Goal: Task Accomplishment & Management: Complete application form

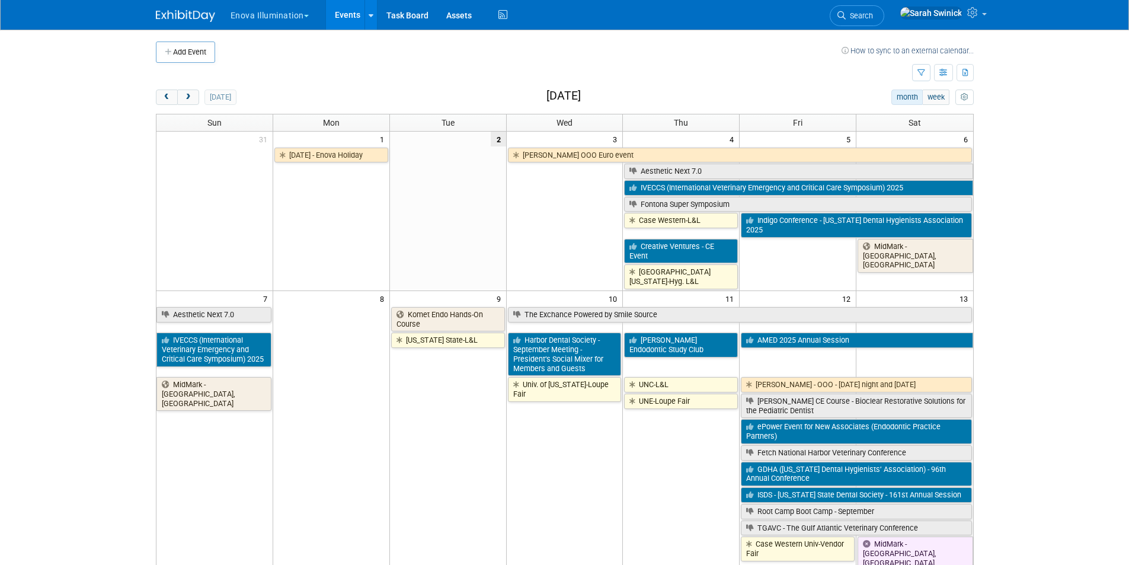
click at [884, 4] on li "Search" at bounding box center [857, 14] width 55 height 29
click at [884, 7] on link "Search" at bounding box center [857, 15] width 55 height 21
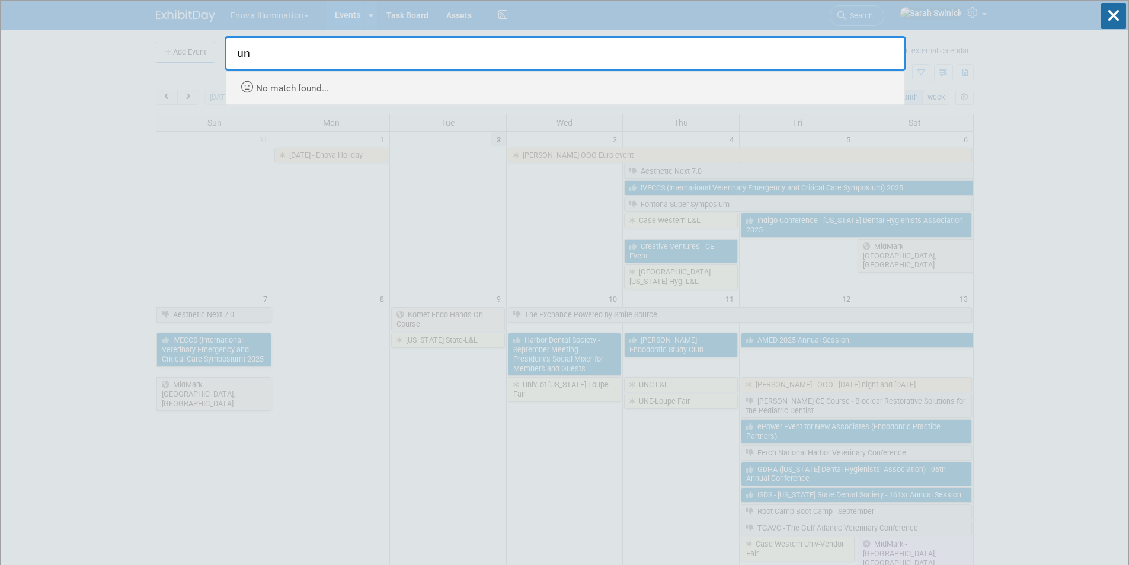
type input "u"
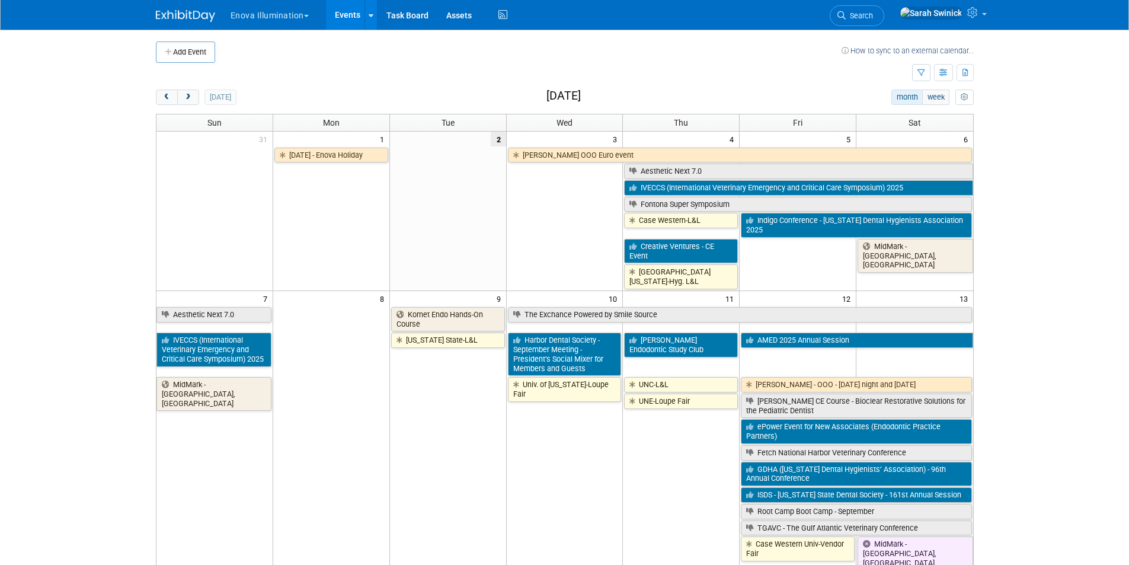
click at [873, 11] on span "Search" at bounding box center [859, 15] width 27 height 9
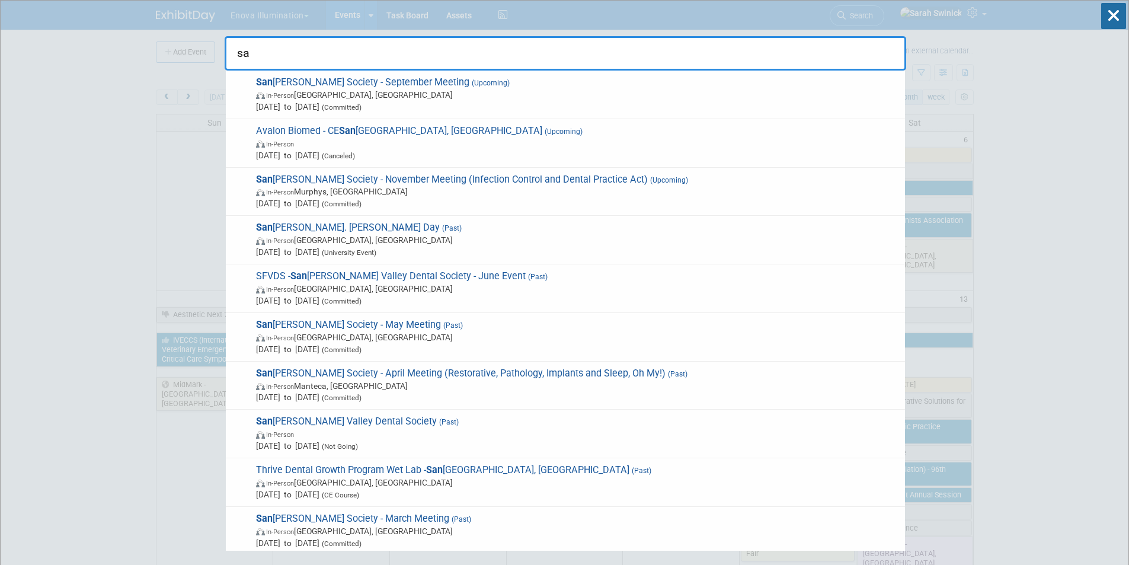
type input "s"
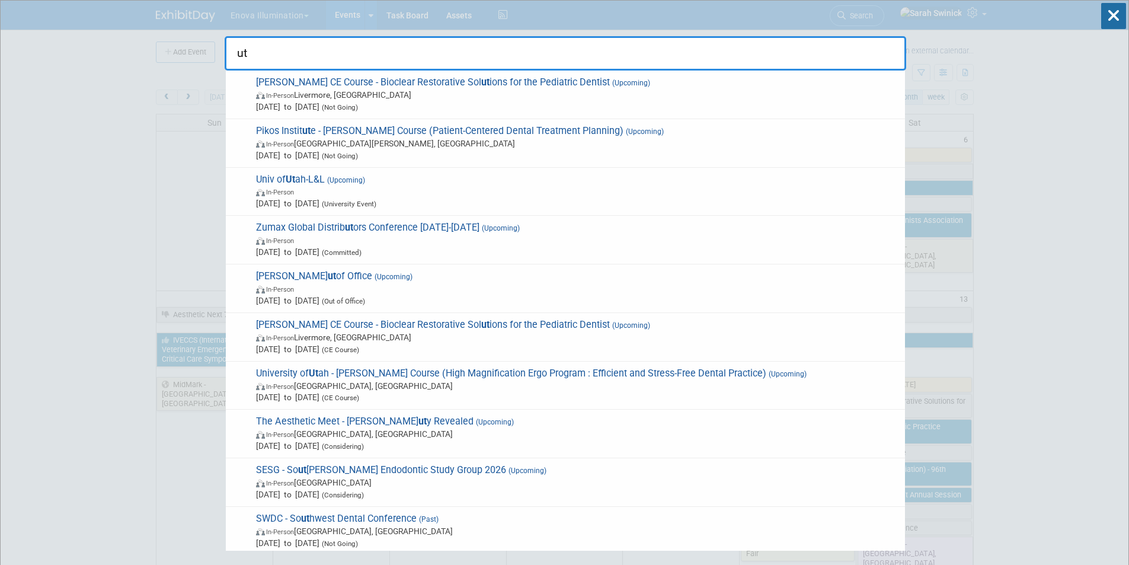
type input "u"
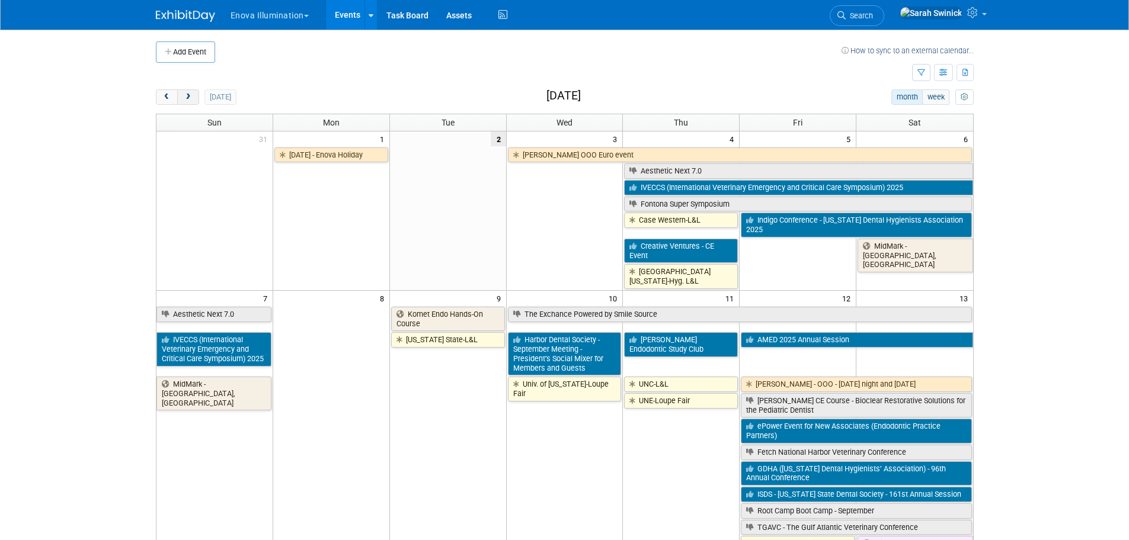
click at [198, 99] on button "next" at bounding box center [188, 96] width 22 height 15
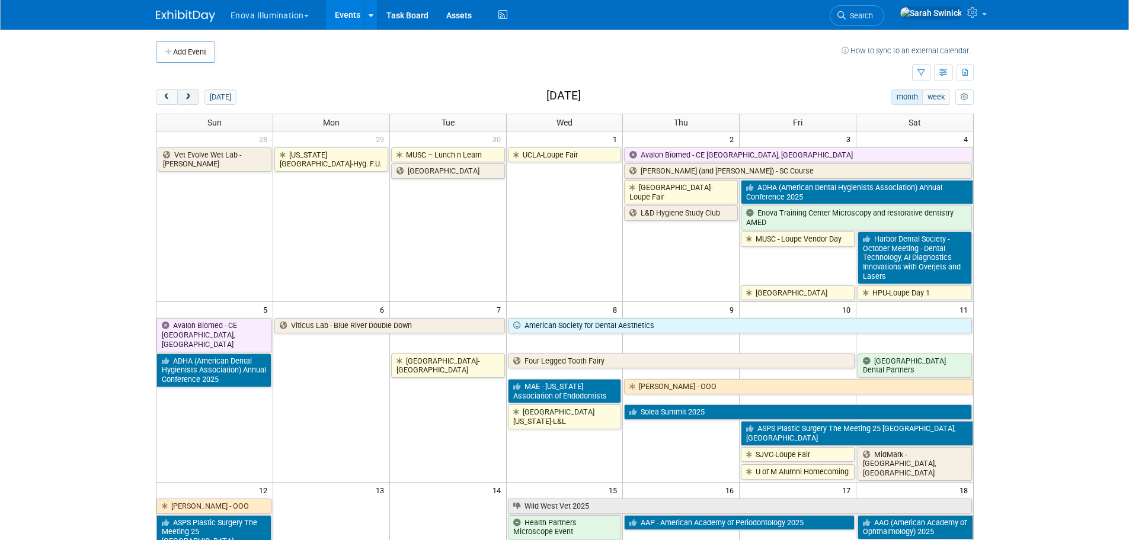
click at [198, 98] on button "next" at bounding box center [188, 96] width 22 height 15
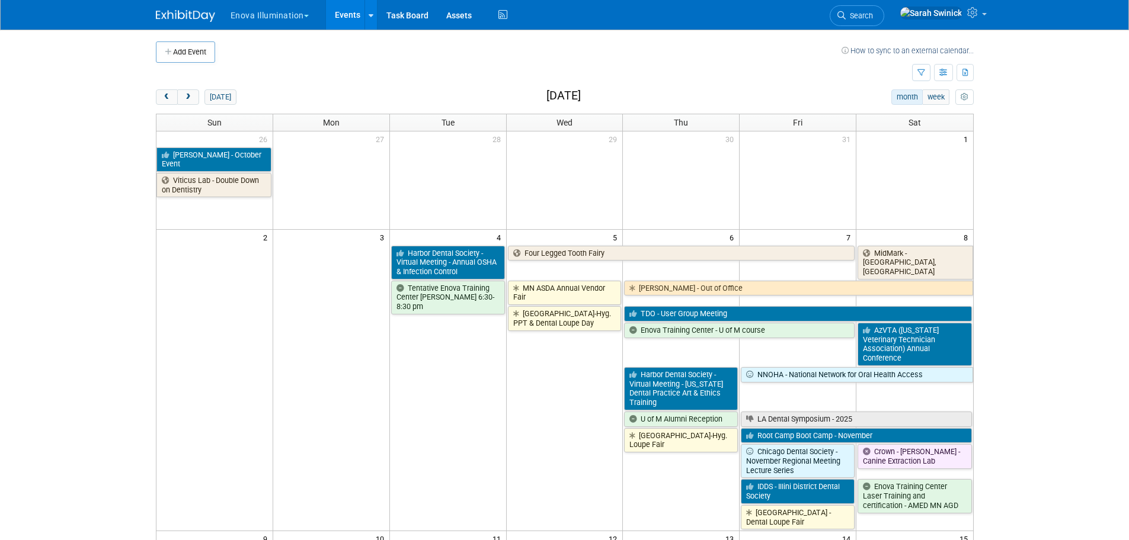
click at [205, 59] on button "Add Event" at bounding box center [185, 51] width 59 height 21
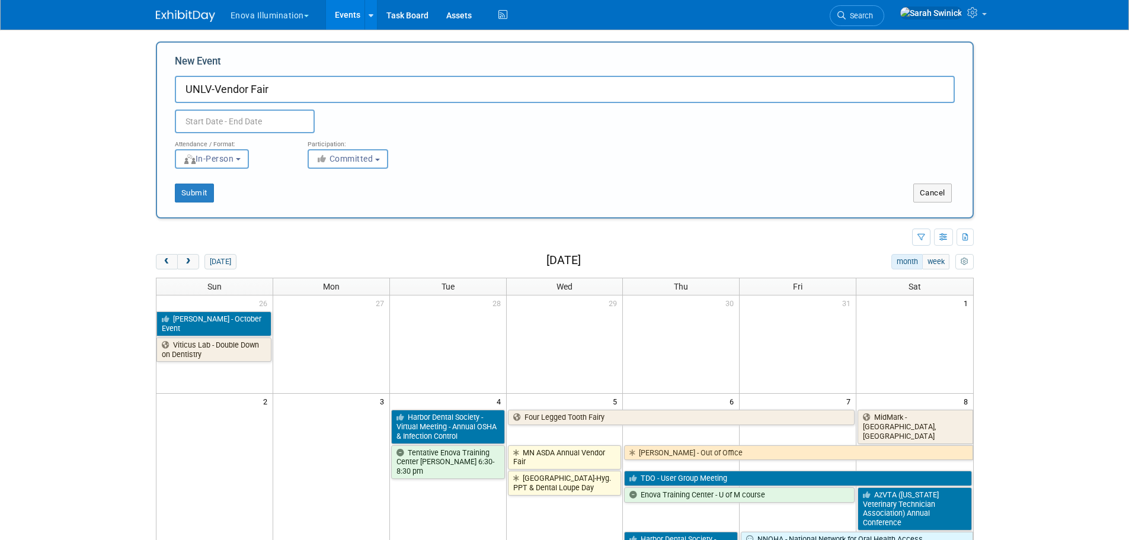
type input "UNLV-Vendor Fair"
click at [191, 113] on input "text" at bounding box center [245, 122] width 140 height 24
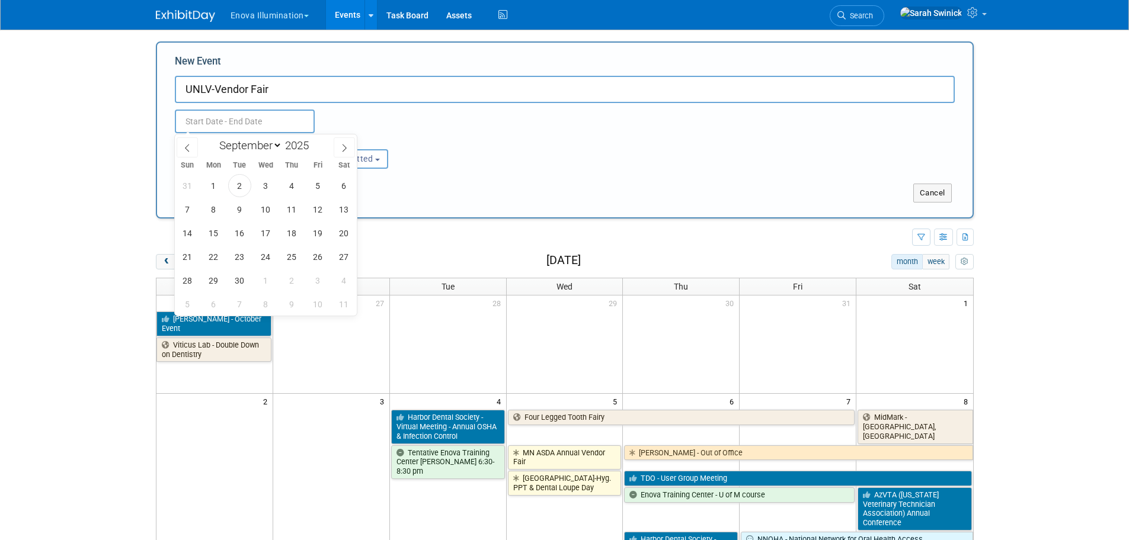
click at [263, 134] on div "January February March April May June July August September October November De…" at bounding box center [265, 144] width 137 height 20
click at [262, 136] on div "January February March April May June July August September October November De…" at bounding box center [265, 144] width 137 height 20
click at [258, 140] on select "January February March April May June July August September October November De…" at bounding box center [248, 145] width 68 height 15
select select "10"
click at [214, 138] on select "January February March April May June July August September October November De…" at bounding box center [248, 145] width 68 height 15
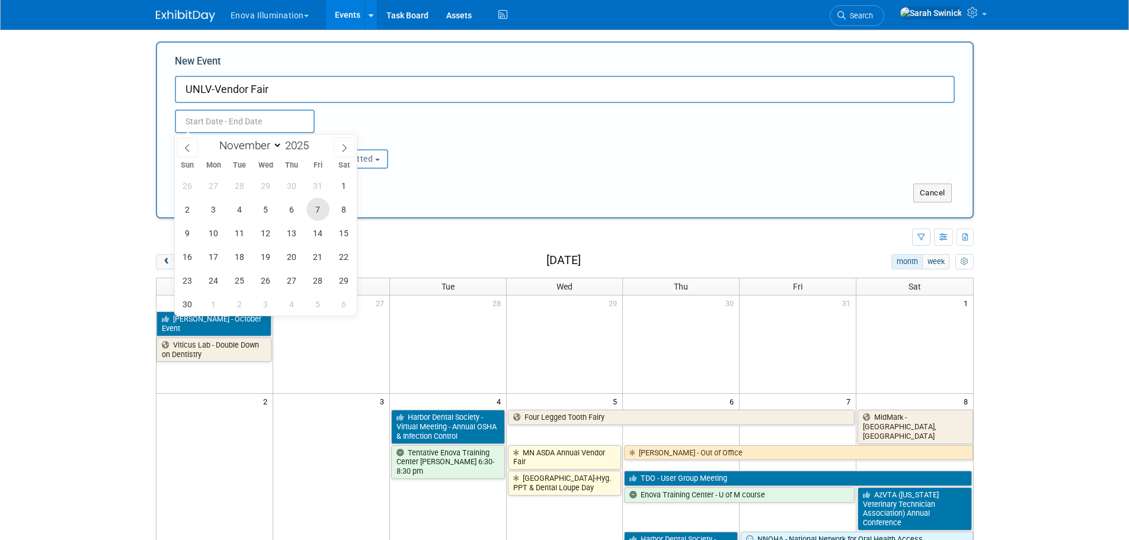
click at [315, 212] on span "7" at bounding box center [317, 209] width 23 height 23
type input "Nov 7, 2025 to Nov 7, 2025"
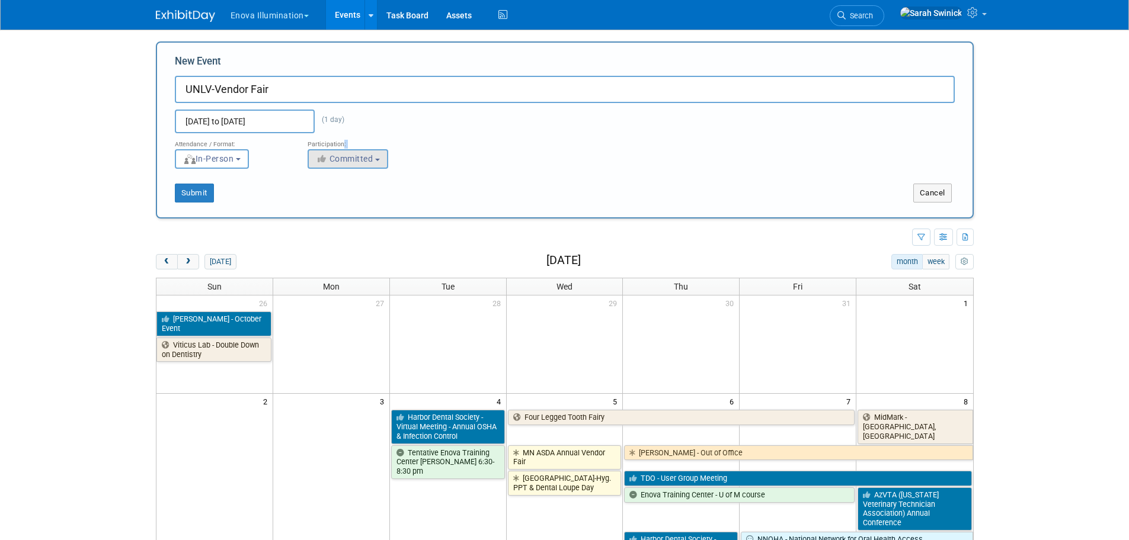
click at [340, 150] on div "Participation: <i class="fas fa-thumbs-up" style="color: #a5a5a5; padding-right…" at bounding box center [365, 151] width 133 height 36
click at [337, 158] on span "Committed" at bounding box center [344, 158] width 57 height 9
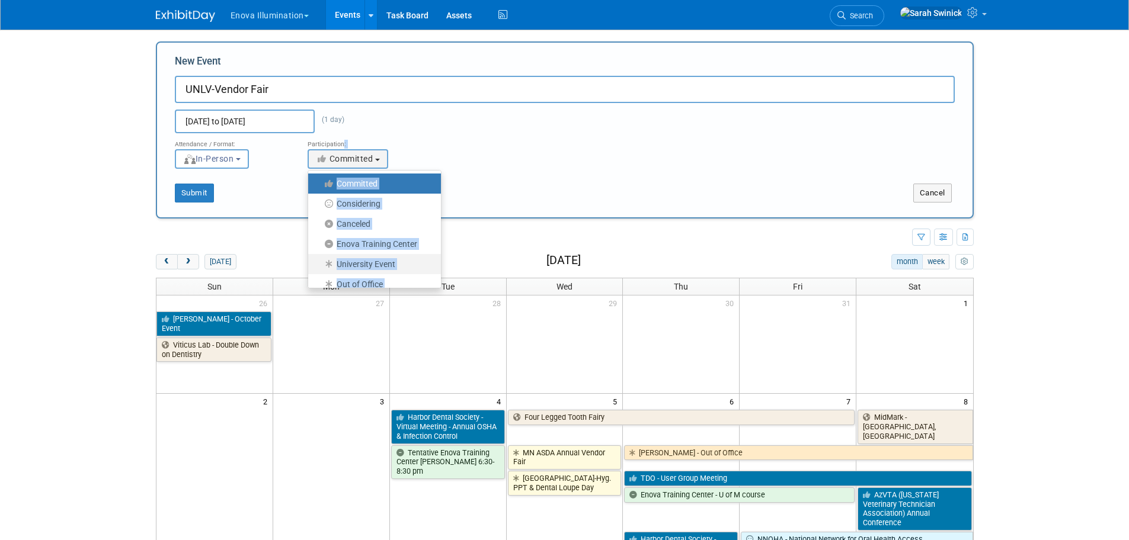
click at [334, 262] on icon at bounding box center [330, 264] width 14 height 8
click at [319, 262] on input "University Event" at bounding box center [315, 265] width 8 height 8
select select "103"
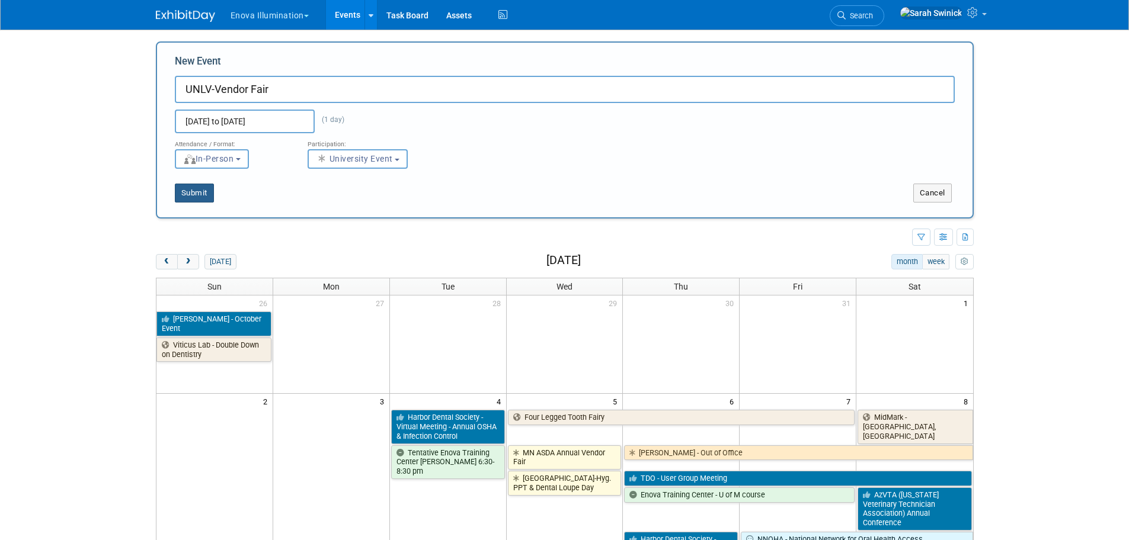
click at [204, 196] on button "Submit" at bounding box center [194, 193] width 39 height 19
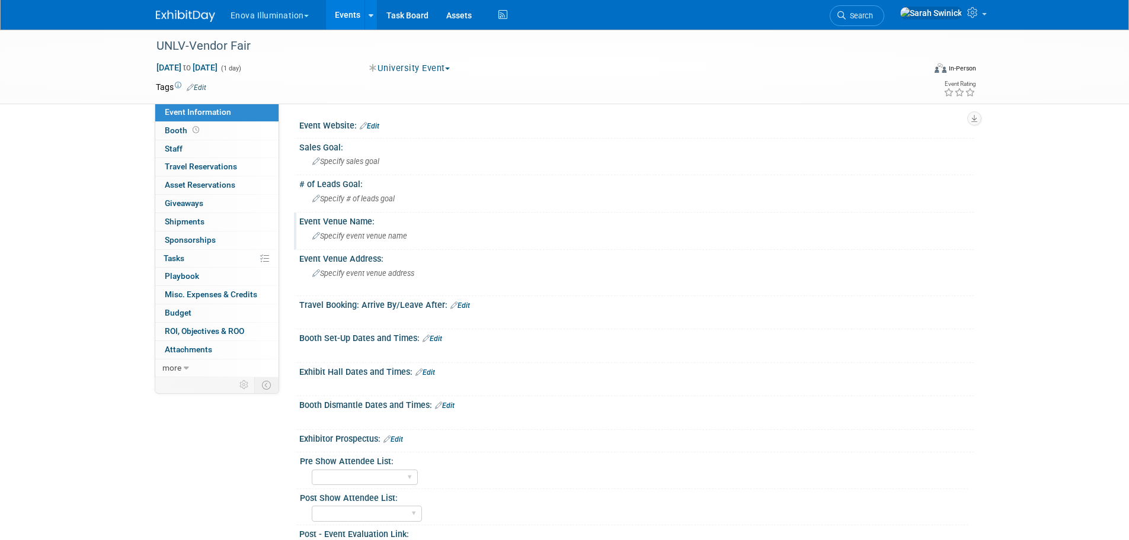
click at [368, 238] on span "Specify event venue name" at bounding box center [359, 236] width 95 height 9
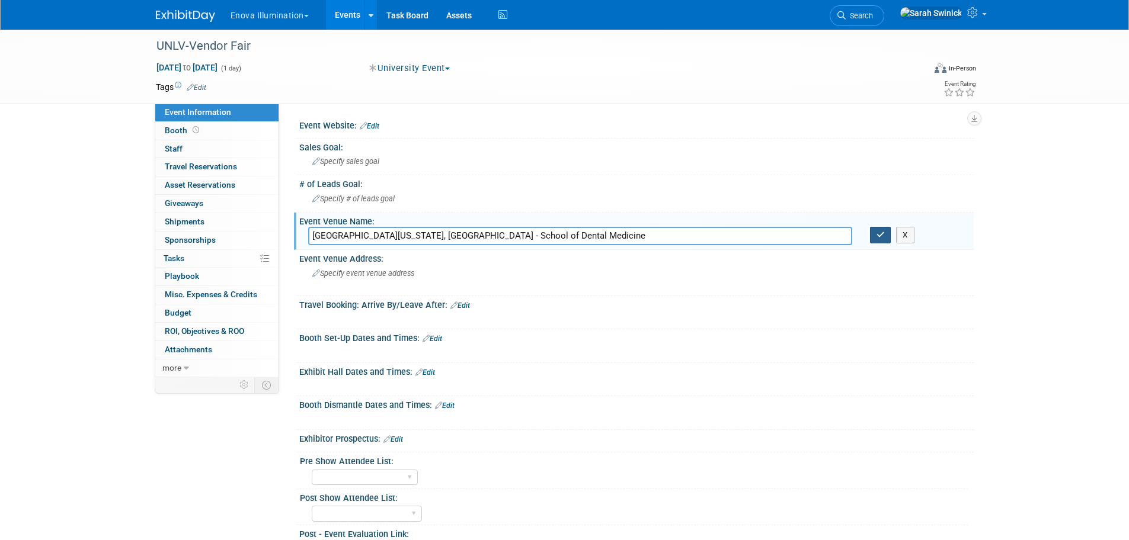
type input "University of Nevada, Las Vegas - School of Dental Medicine"
click at [876, 236] on icon "button" at bounding box center [880, 235] width 8 height 8
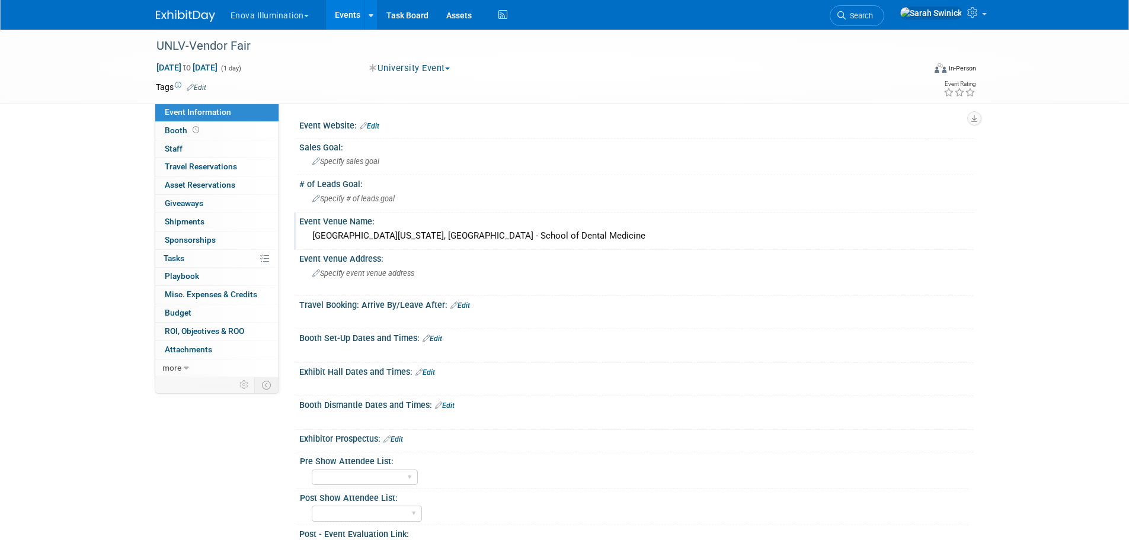
click at [427, 370] on link "Edit" at bounding box center [425, 373] width 20 height 8
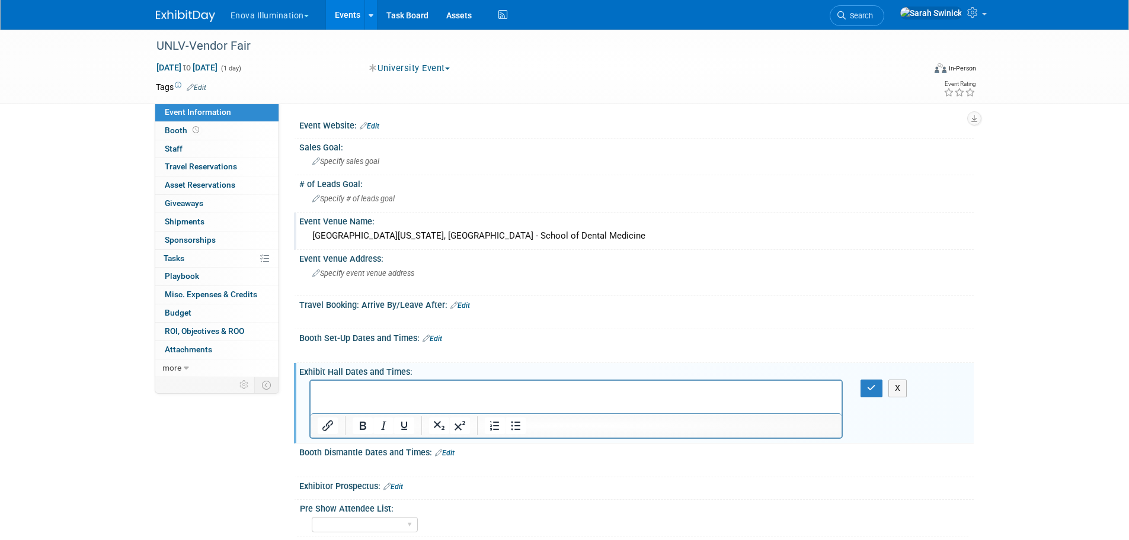
drag, startPoint x: 395, startPoint y: 398, endPoint x: 323, endPoint y: 387, distance: 72.6
click at [323, 387] on p "Rich Text Area. Press ALT-0 for help." at bounding box center [576, 392] width 518 height 12
paste body "Rich Text Area. Press ALT-0 for help."
click at [552, 387] on p "12:00 PM - 2:00 PM ." at bounding box center [576, 392] width 518 height 12
click at [868, 389] on icon "button" at bounding box center [871, 388] width 9 height 8
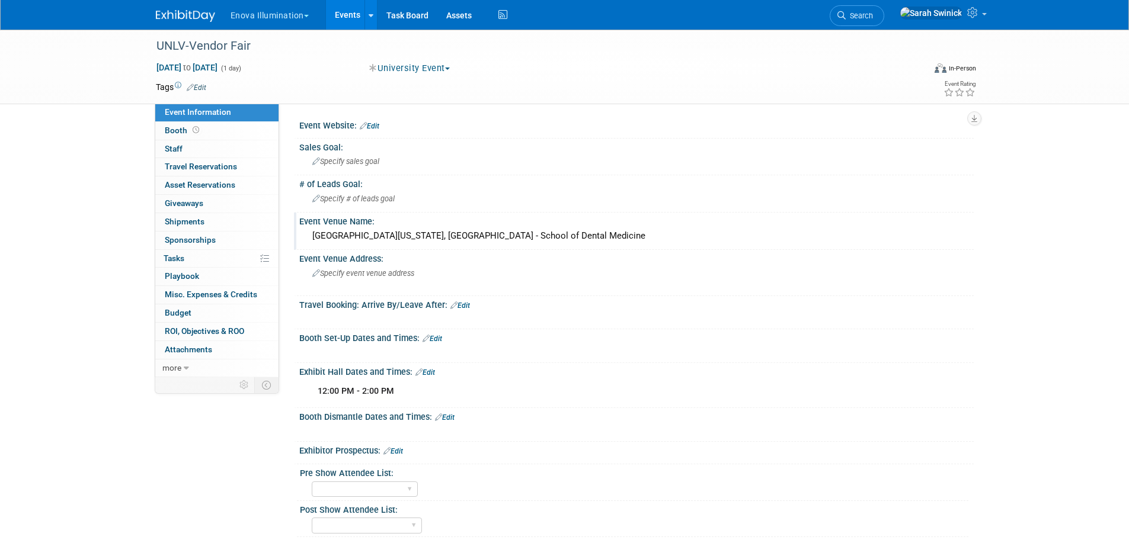
click at [388, 245] on div "University of Nevada, Las Vegas - School of Dental Medicine" at bounding box center [636, 236] width 656 height 18
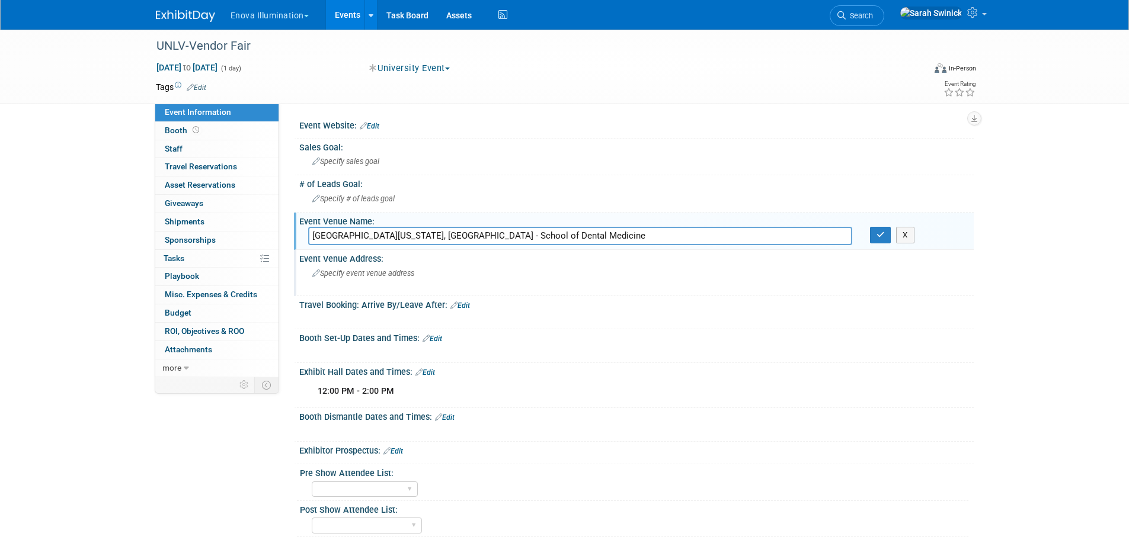
click at [365, 277] on span "Specify event venue address" at bounding box center [363, 273] width 102 height 9
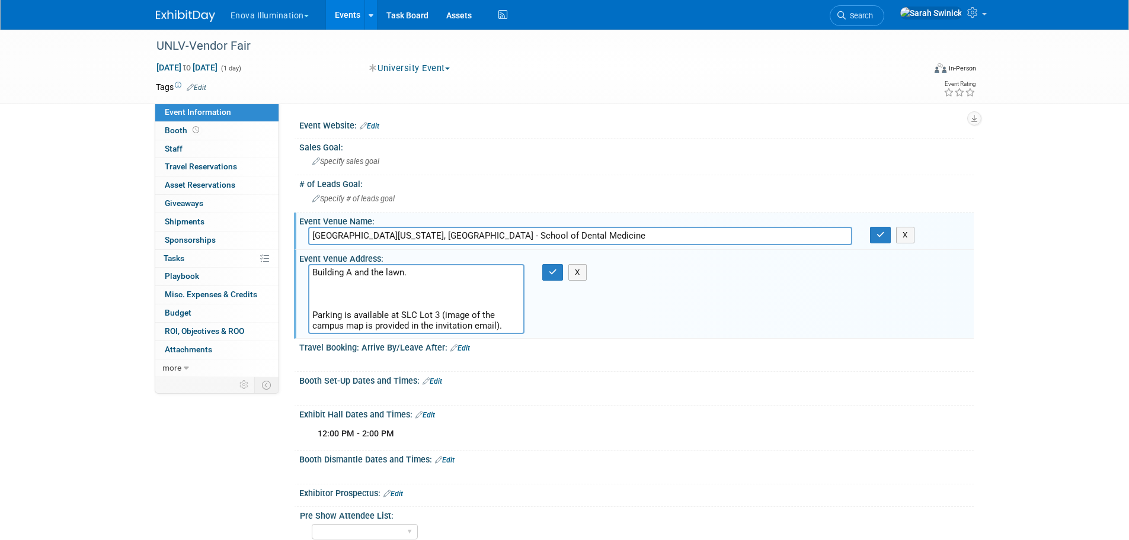
click at [368, 284] on textarea "Building A and the lawn. Parking is available at SLC Lot 3 (image of the campus…" at bounding box center [416, 299] width 216 height 70
click at [358, 302] on textarea "Building A and the lawn. Parking is available at SLC Lot 3 (image of the campus…" at bounding box center [416, 299] width 216 height 70
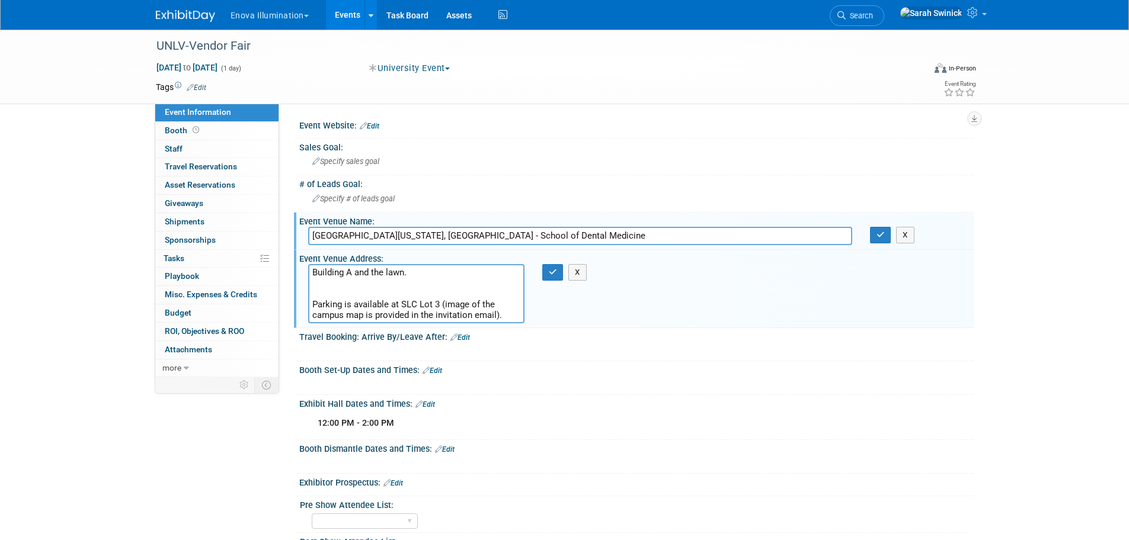
click at [438, 309] on textarea "Building A and the lawn. Parking is available at SLC Lot 3 (image of the campus…" at bounding box center [416, 293] width 216 height 59
type textarea "Building A and the lawn. Parking is available at SLC Lot 3 (image of the campus…"
click at [543, 274] on button "button" at bounding box center [552, 272] width 21 height 17
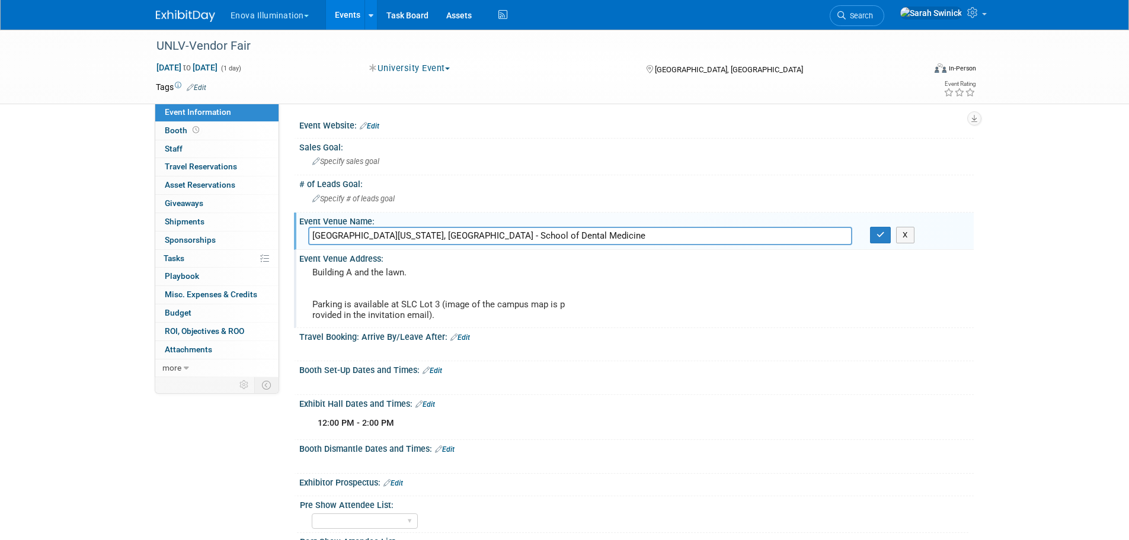
drag, startPoint x: 33, startPoint y: 378, endPoint x: 440, endPoint y: 409, distance: 408.9
click at [440, 409] on div "12:00 PM - 2:00 PM X" at bounding box center [634, 412] width 659 height 6
click at [431, 402] on link "Edit" at bounding box center [425, 405] width 20 height 8
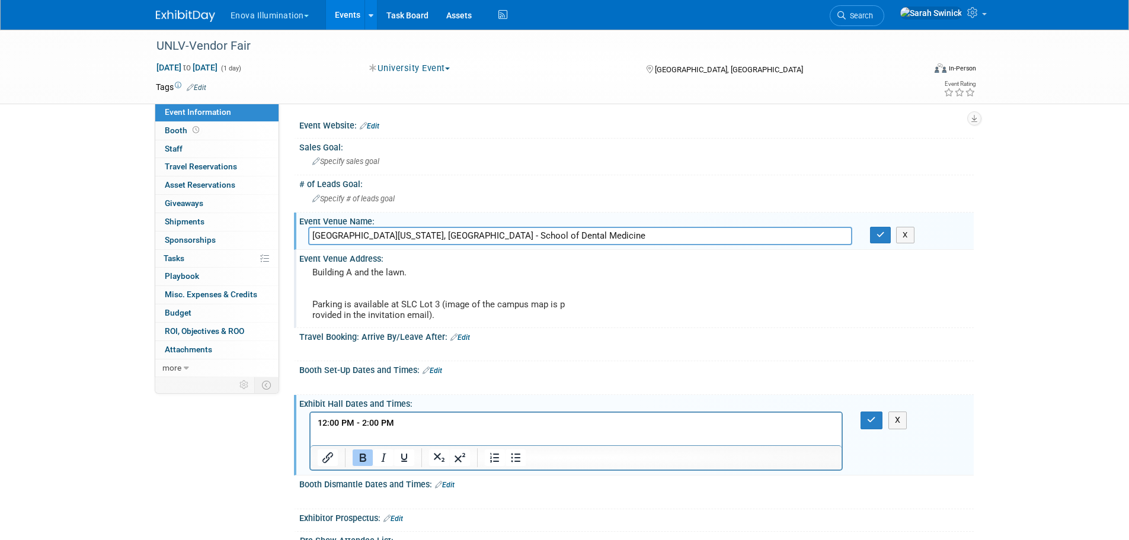
click at [401, 430] on html "12:00 PM - 2:00 PM" at bounding box center [575, 421] width 531 height 17
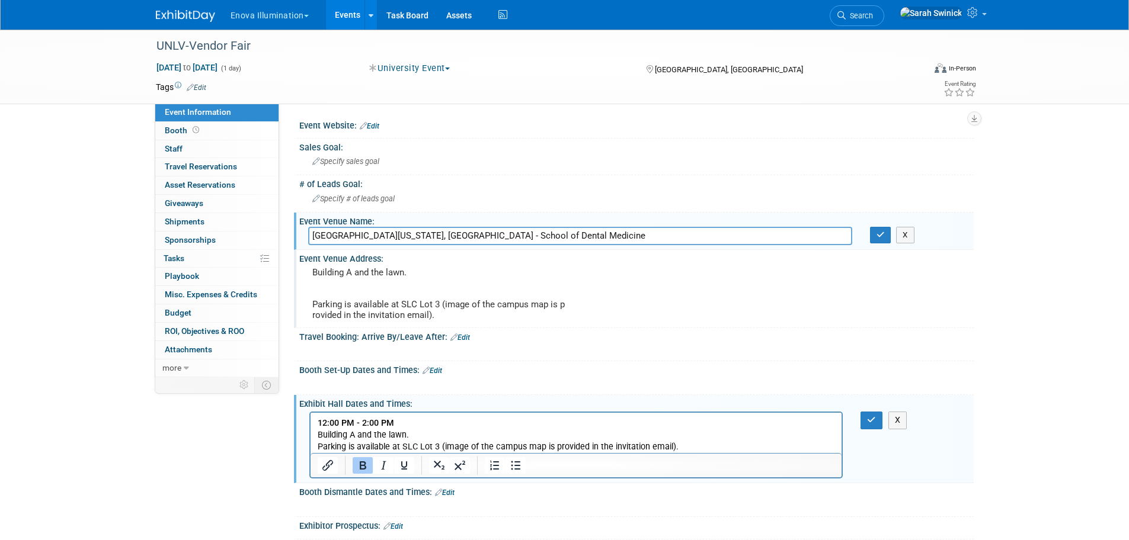
drag, startPoint x: 695, startPoint y: 453, endPoint x: 640, endPoint y: 456, distance: 55.2
click at [627, 460] on div at bounding box center [575, 465] width 531 height 24
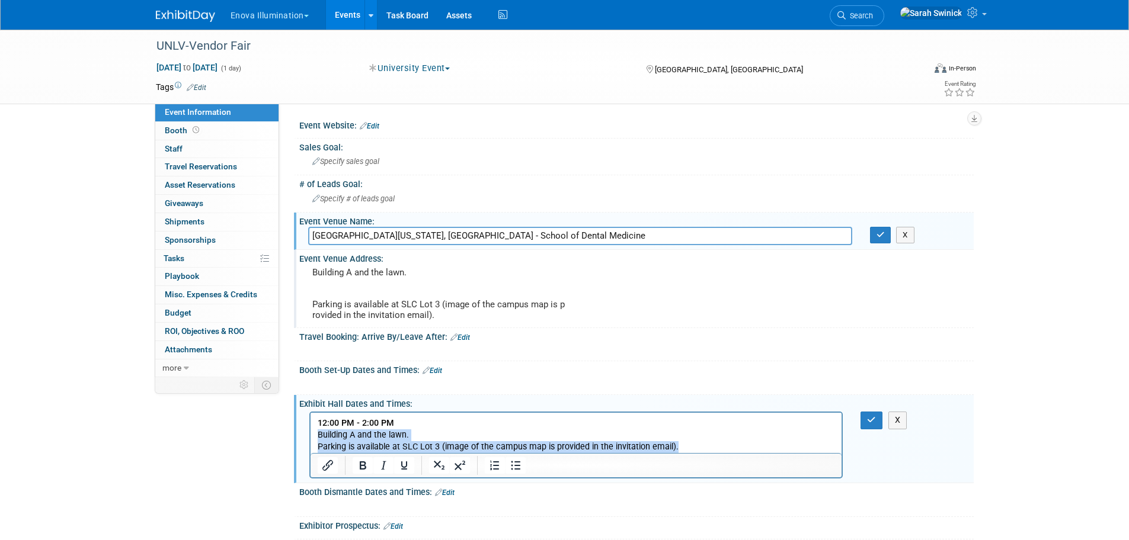
drag, startPoint x: 579, startPoint y: 453, endPoint x: 289, endPoint y: 437, distance: 290.2
click at [310, 437] on html "12:00 PM - 2:00 PM Building A and the lawn. Parking is available at SLC Lot 3 (…" at bounding box center [575, 433] width 531 height 40
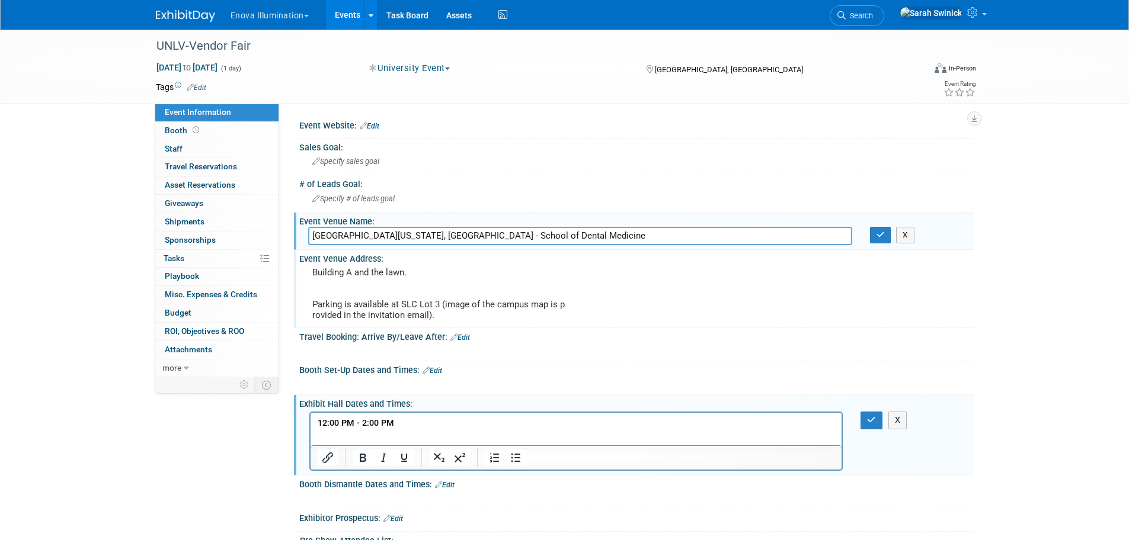
drag, startPoint x: 616, startPoint y: 850, endPoint x: 318, endPoint y: 437, distance: 508.5
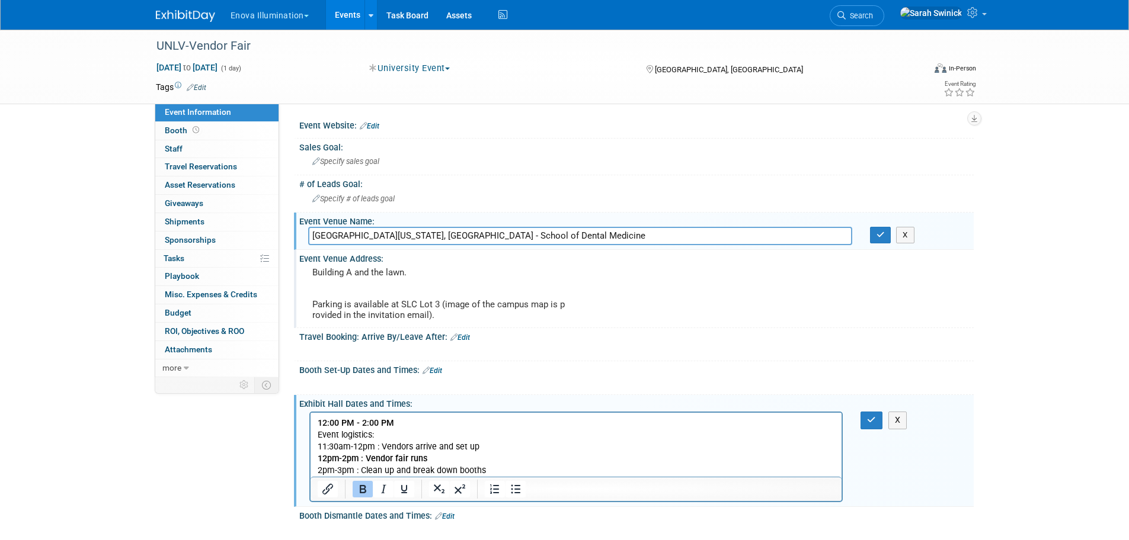
click at [400, 430] on p "Event logistics: 11:30am-12pm : Vendors arrive and set up" at bounding box center [576, 442] width 518 height 24
click at [411, 421] on p "12:00 PM - 2:00 PM" at bounding box center [576, 424] width 518 height 12
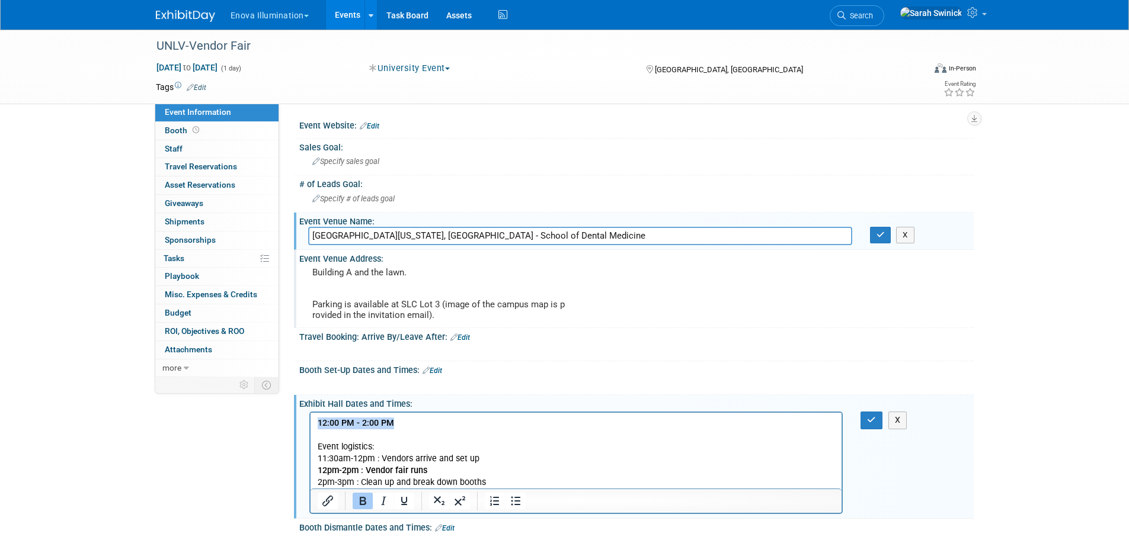
drag, startPoint x: 450, startPoint y: 424, endPoint x: 299, endPoint y: 411, distance: 151.1
click at [310, 413] on html "12:00 PM - 2:00 PM Event logistics: 11:30am-12pm : Vendors arrive and set up 12…" at bounding box center [575, 451] width 531 height 76
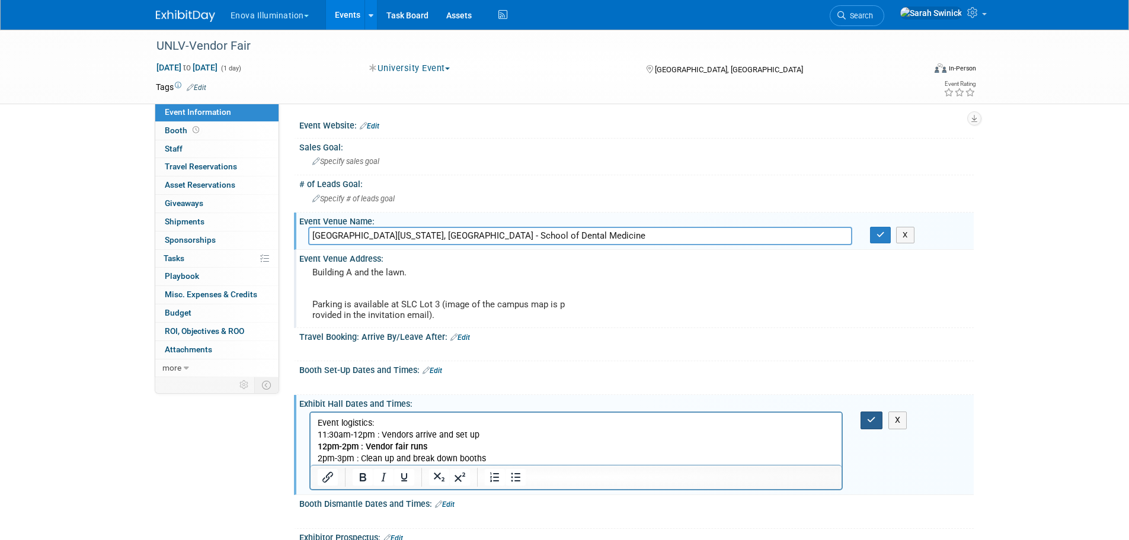
drag, startPoint x: 868, startPoint y: 421, endPoint x: 849, endPoint y: 428, distance: 20.0
click at [868, 422] on icon "button" at bounding box center [871, 420] width 9 height 8
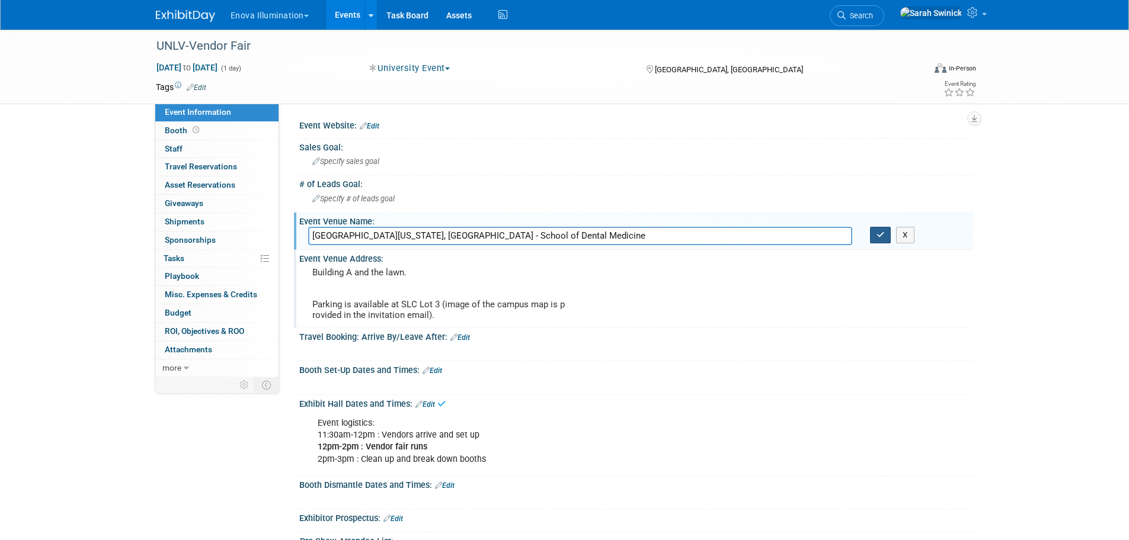
click at [890, 232] on button "button" at bounding box center [880, 235] width 21 height 17
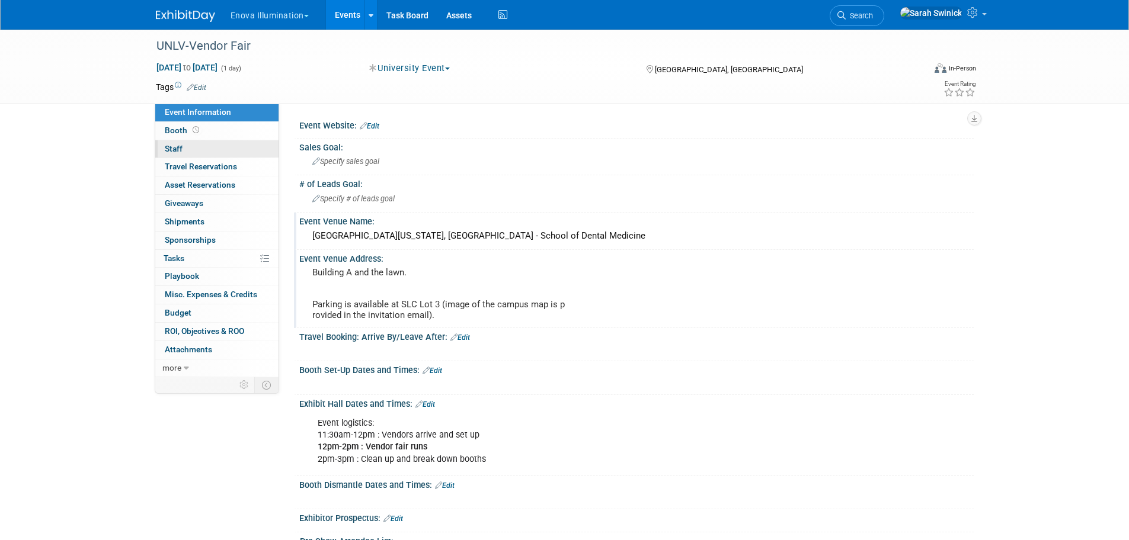
click at [263, 149] on link "0 Staff 0" at bounding box center [216, 149] width 123 height 18
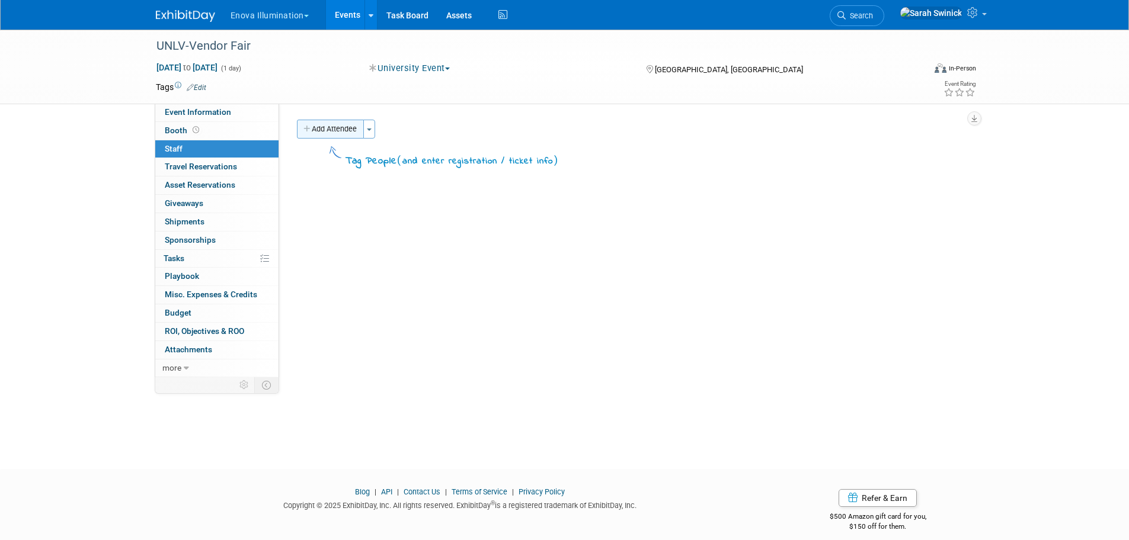
click at [305, 138] on button "Add Attendee" at bounding box center [330, 129] width 67 height 19
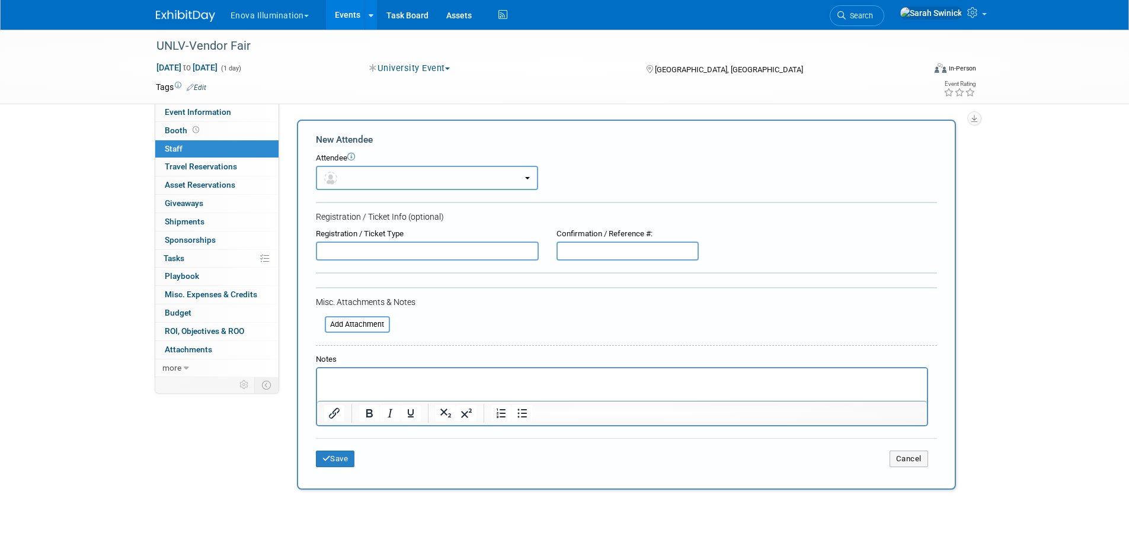
drag, startPoint x: 328, startPoint y: 186, endPoint x: 328, endPoint y: 201, distance: 15.4
click at [328, 186] on button "button" at bounding box center [427, 178] width 222 height 24
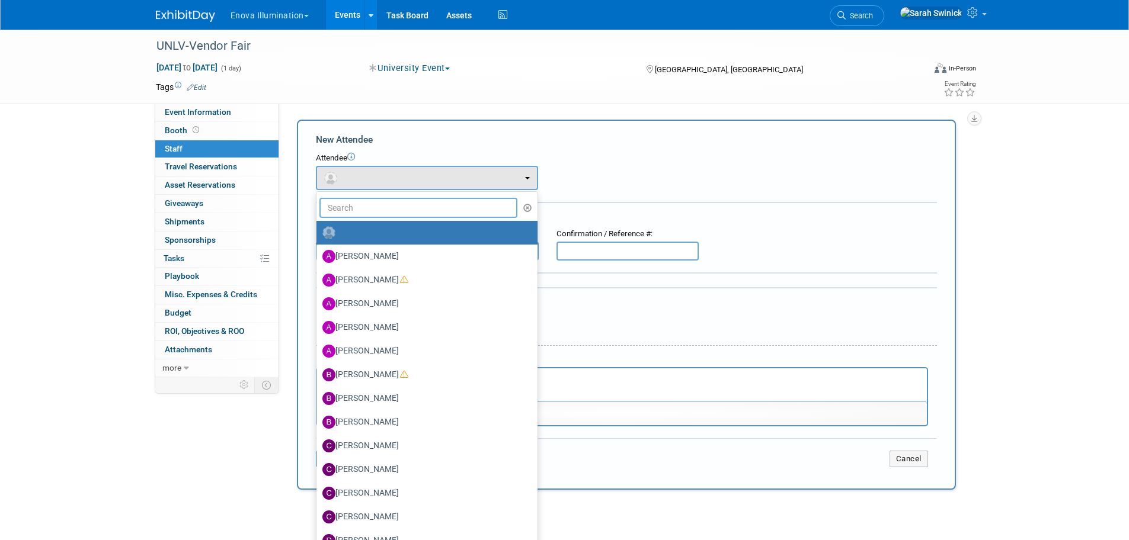
click at [329, 212] on input "text" at bounding box center [418, 208] width 198 height 20
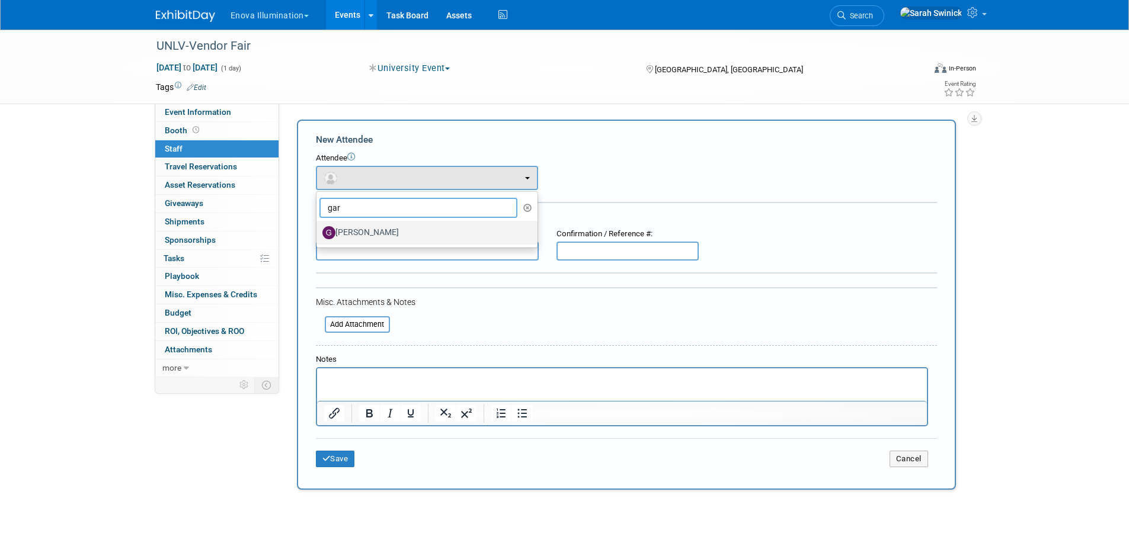
type input "gar"
click at [357, 226] on label "Garrett Alcaraz" at bounding box center [423, 232] width 203 height 19
click at [318, 228] on input "Garrett Alcaraz" at bounding box center [314, 232] width 8 height 8
select select "f4572cca-04d8-4aa6-be97-ce21aac202b6"
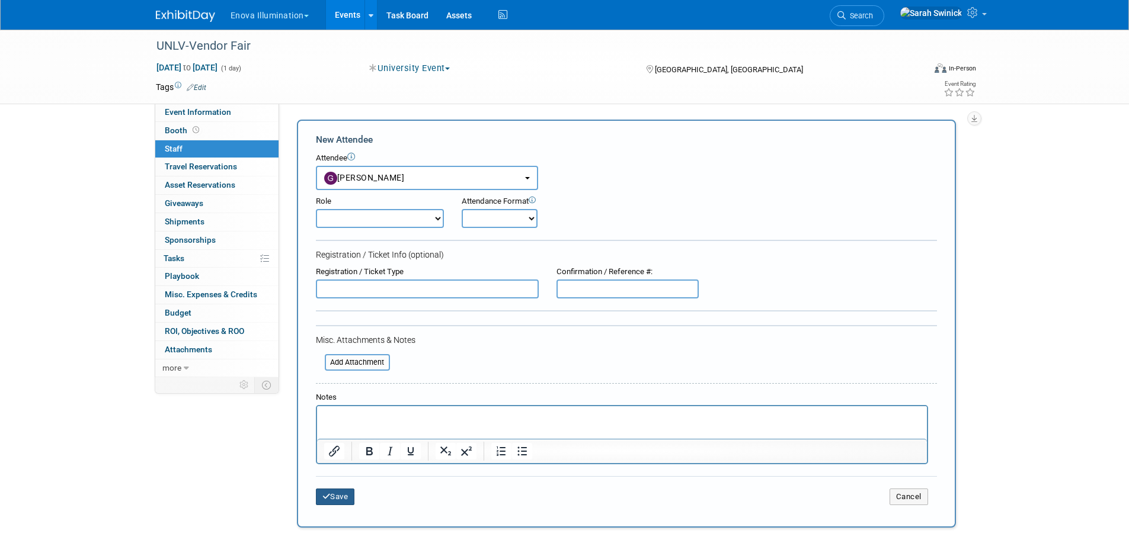
click at [325, 492] on button "Save" at bounding box center [335, 497] width 39 height 17
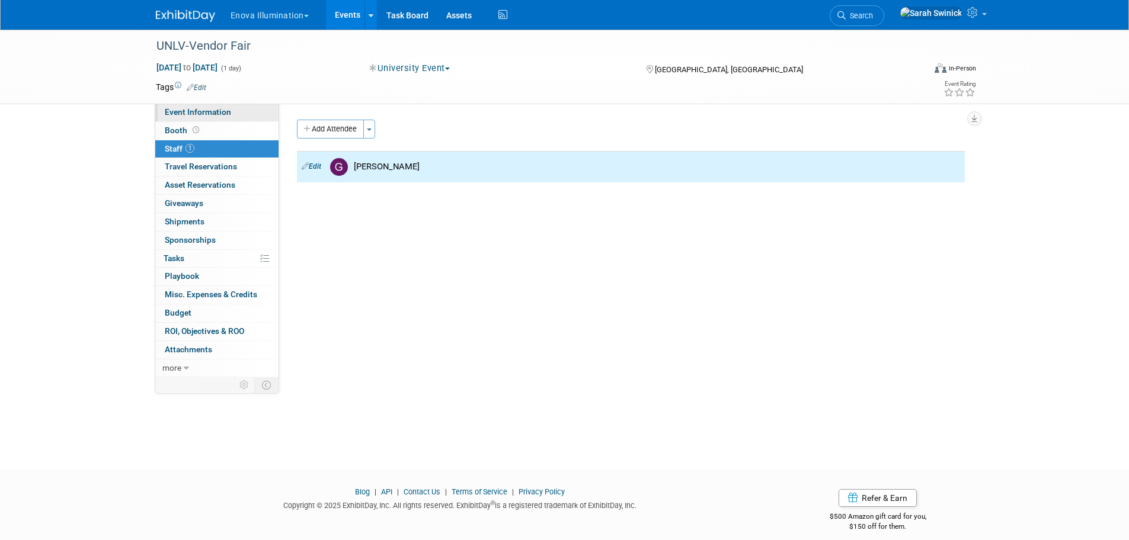
click at [270, 113] on link "Event Information" at bounding box center [216, 113] width 123 height 18
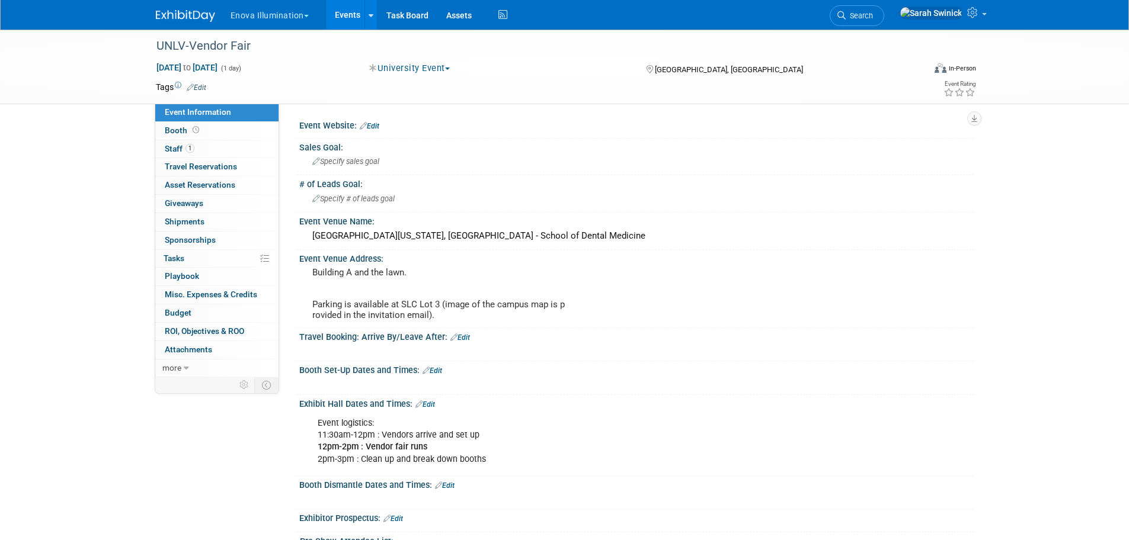
click at [200, 17] on img at bounding box center [185, 16] width 59 height 12
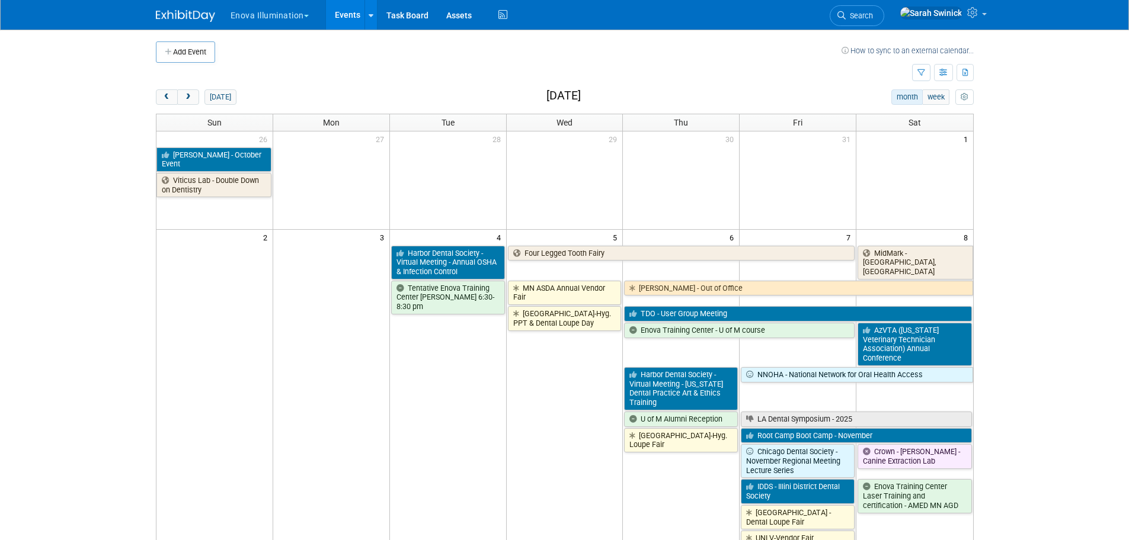
drag, startPoint x: 165, startPoint y: 99, endPoint x: 201, endPoint y: 97, distance: 36.2
click at [165, 99] on span "prev" at bounding box center [166, 98] width 9 height 8
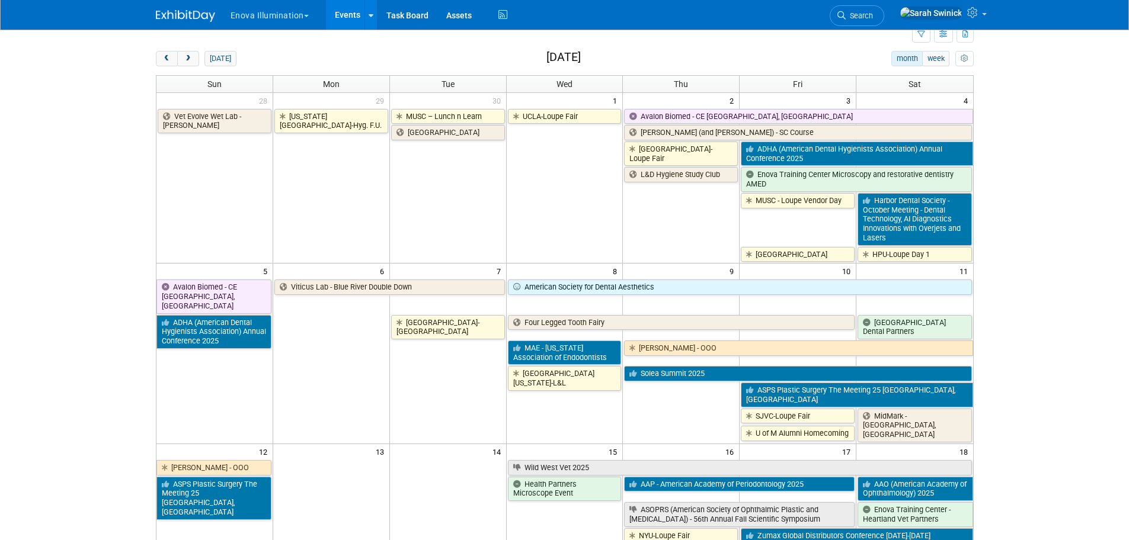
scroll to position [59, 0]
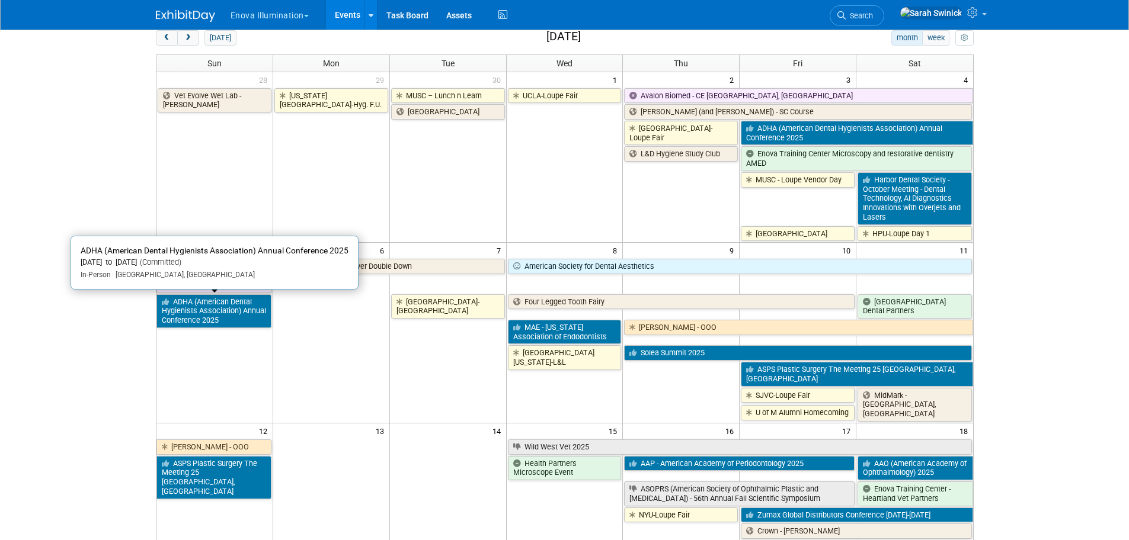
click at [228, 305] on link "ADHA (American Dental Hygienists Association) Annual Conference 2025" at bounding box center [213, 311] width 115 height 34
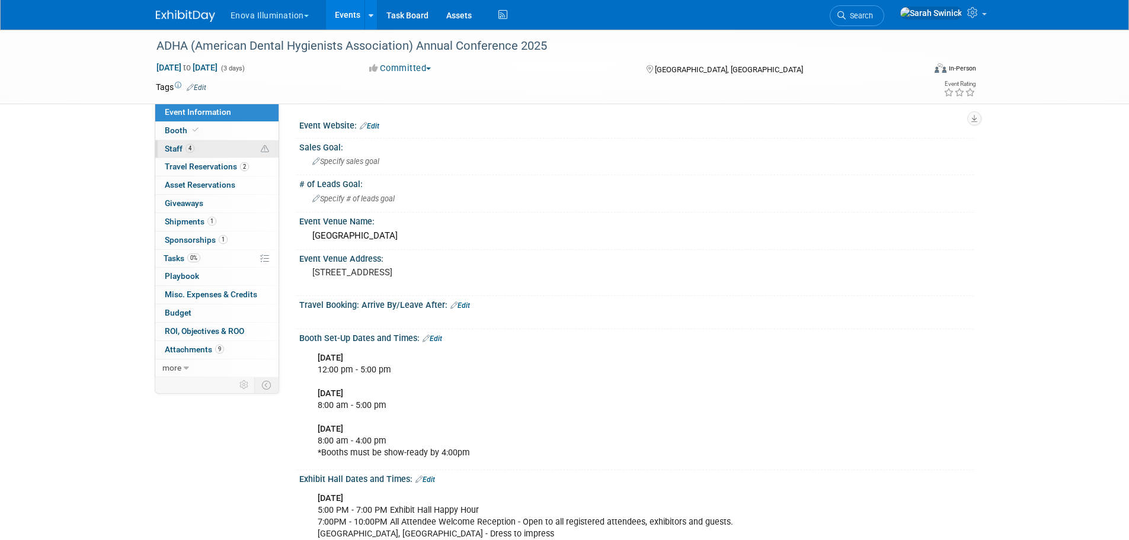
click at [223, 149] on link "4 Staff 4" at bounding box center [216, 149] width 123 height 18
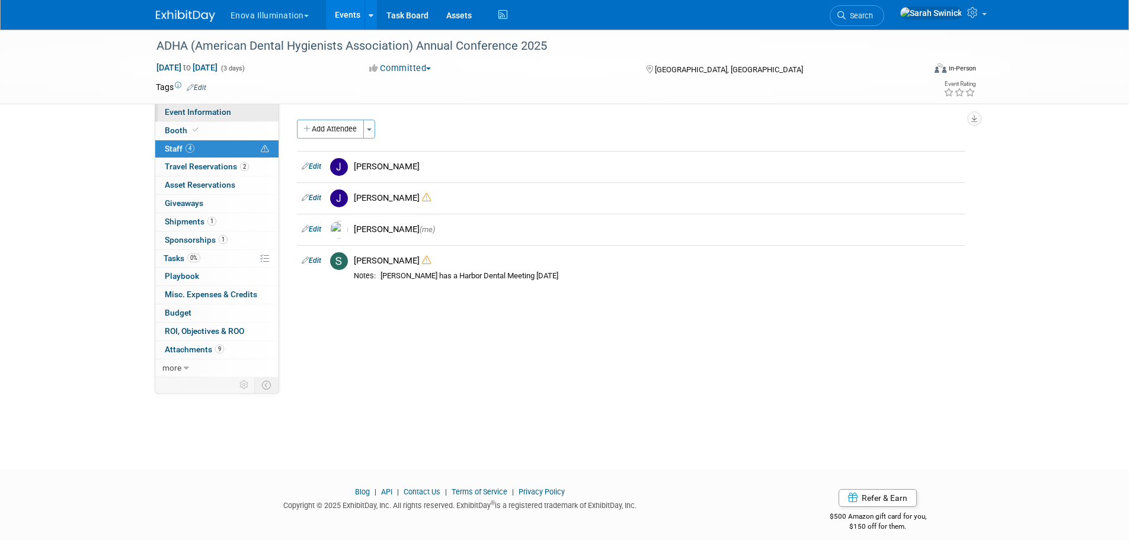
click at [238, 118] on link "Event Information" at bounding box center [216, 113] width 123 height 18
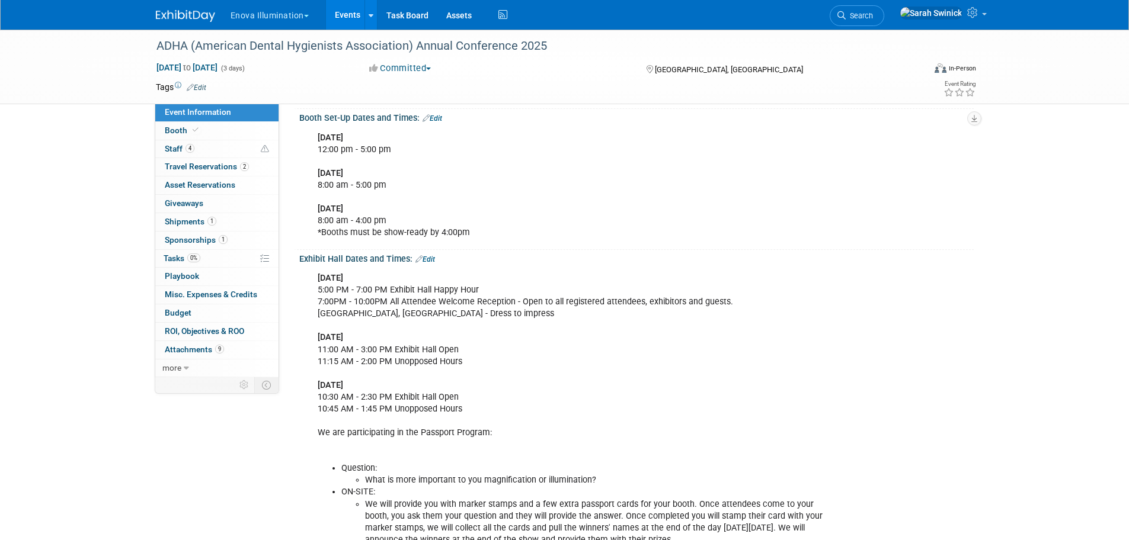
scroll to position [296, 0]
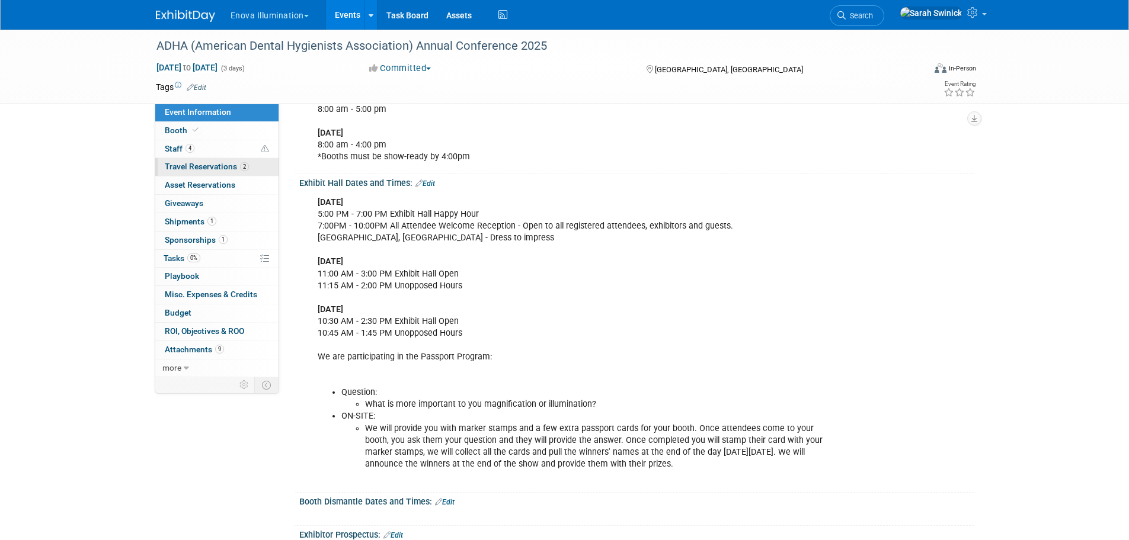
click at [231, 168] on span "Travel Reservations 2" at bounding box center [207, 166] width 84 height 9
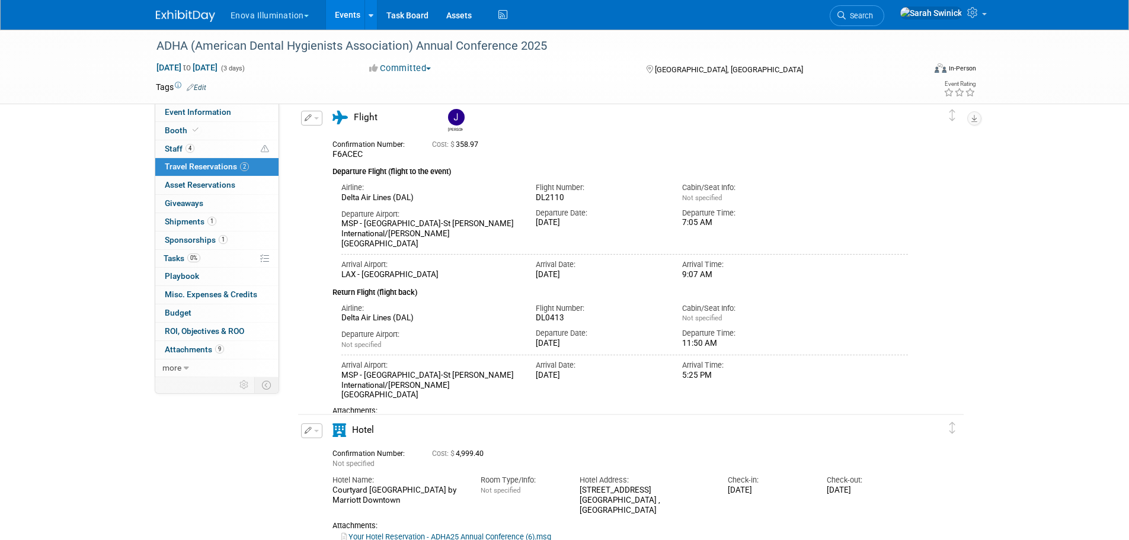
scroll to position [0, 0]
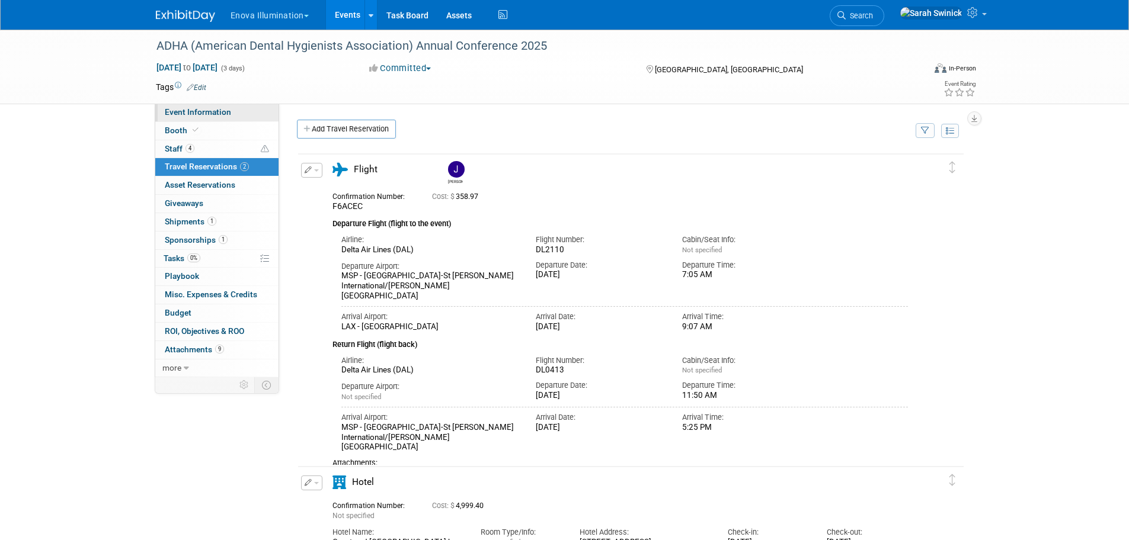
click at [229, 111] on span "Event Information" at bounding box center [198, 111] width 66 height 9
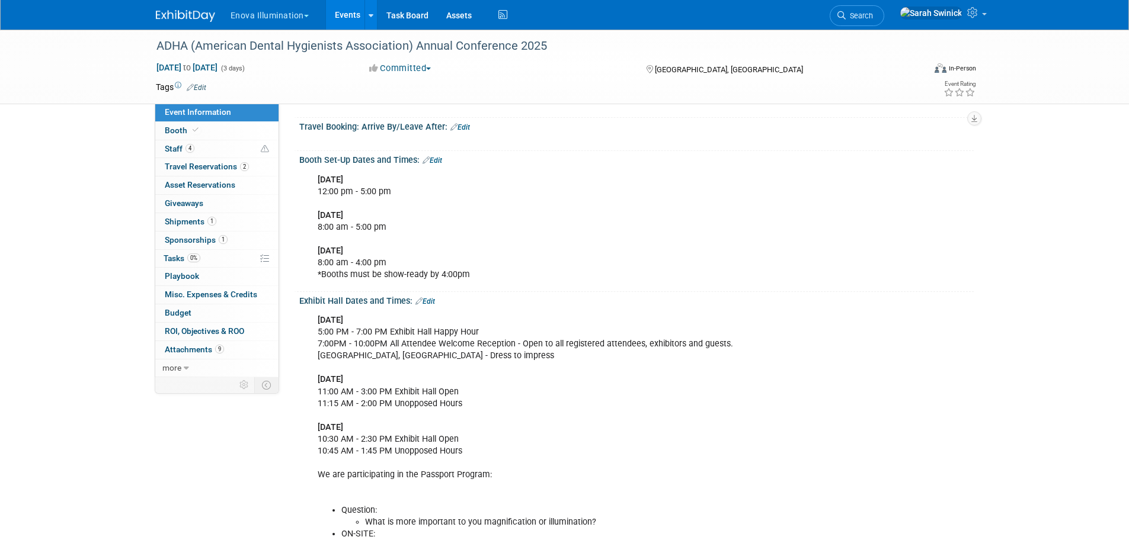
scroll to position [296, 0]
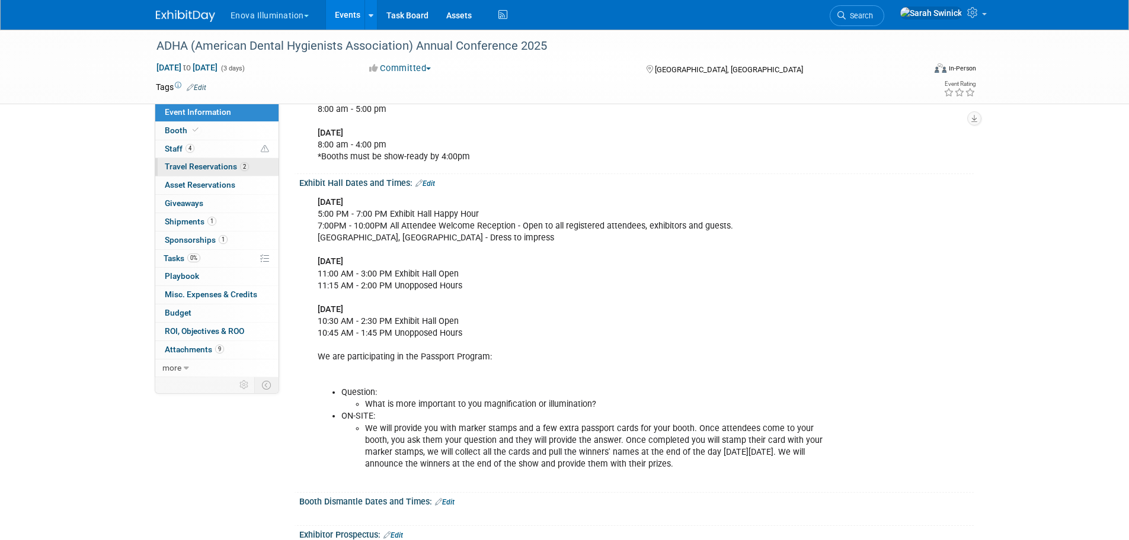
click at [230, 170] on span "Travel Reservations 2" at bounding box center [207, 166] width 84 height 9
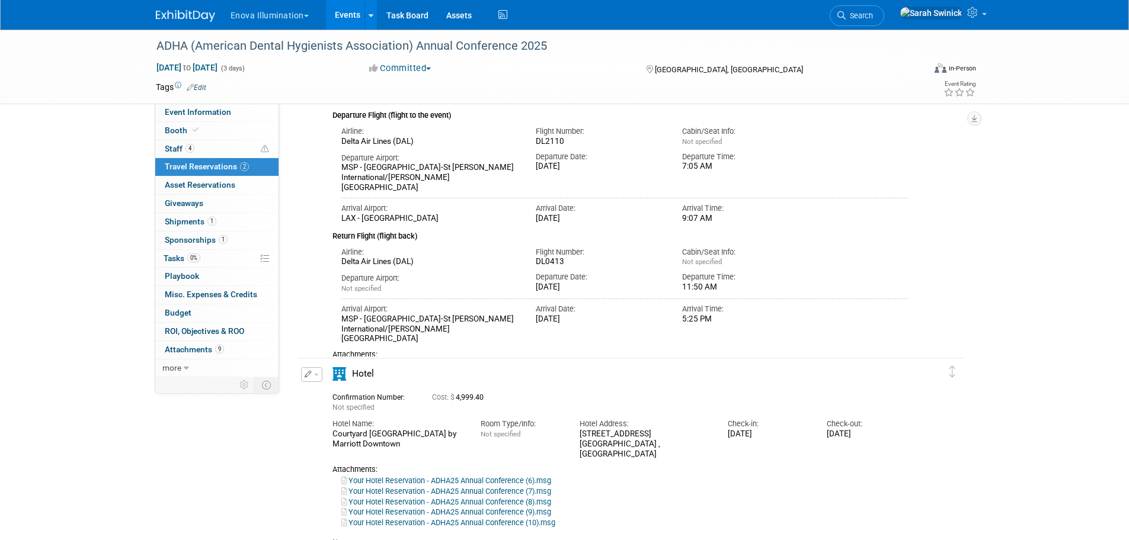
scroll to position [59, 0]
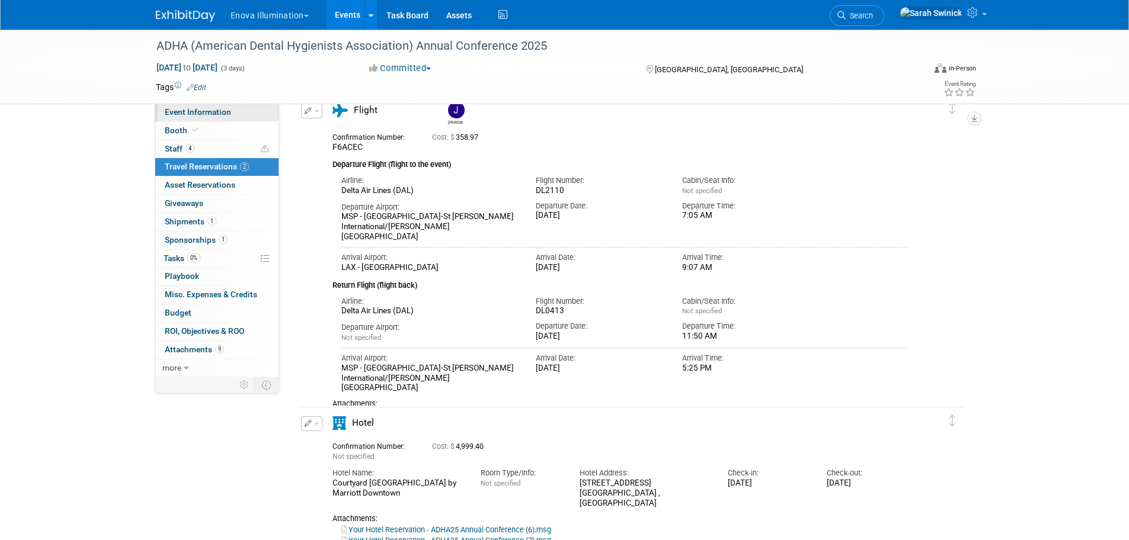
drag, startPoint x: 206, startPoint y: 112, endPoint x: 216, endPoint y: 120, distance: 13.2
click at [206, 113] on span "Event Information" at bounding box center [198, 111] width 66 height 9
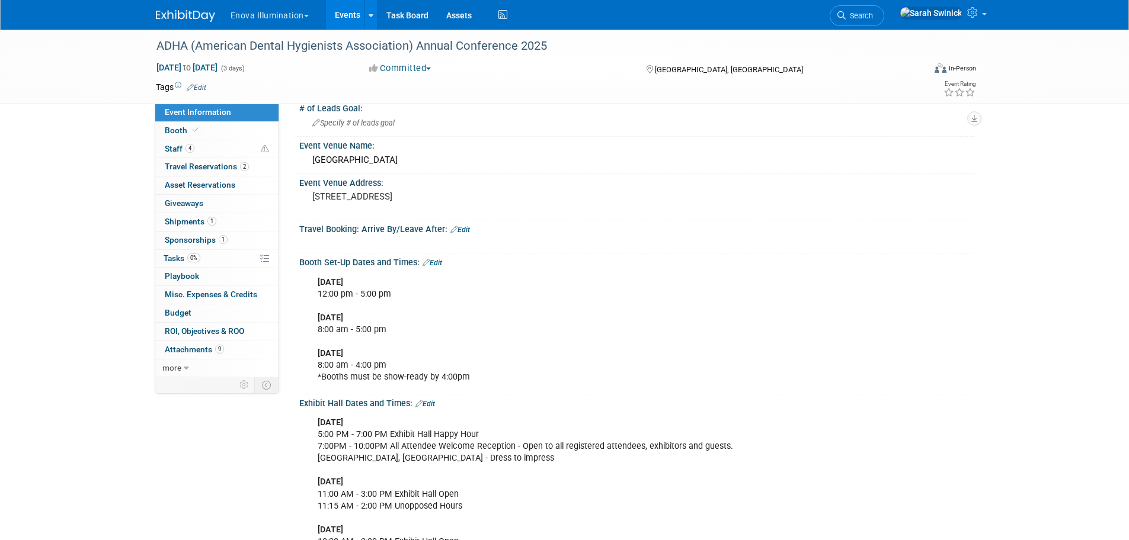
scroll to position [237, 0]
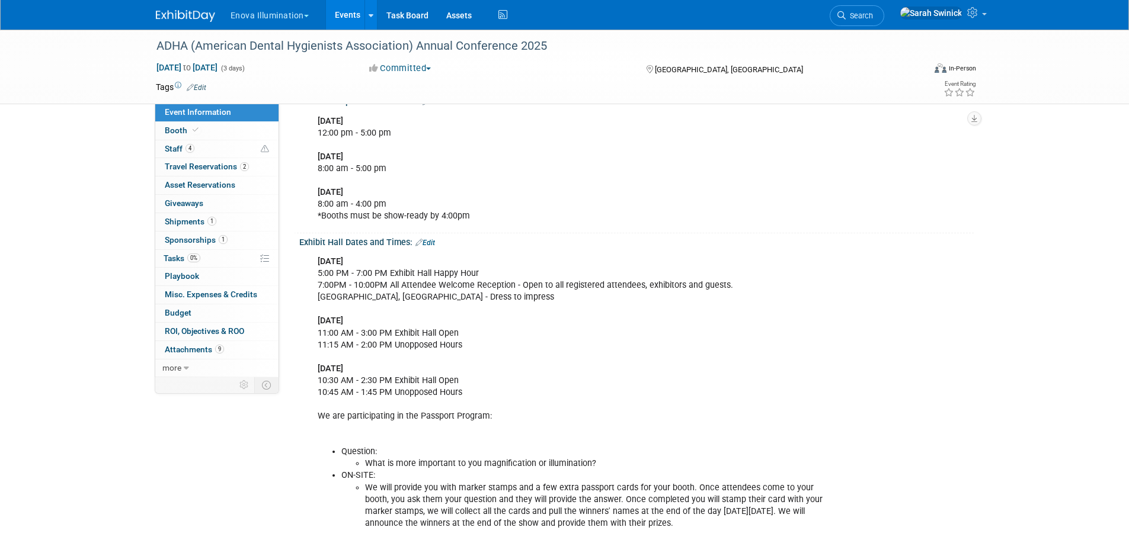
drag, startPoint x: 175, startPoint y: 17, endPoint x: 184, endPoint y: 57, distance: 41.8
click at [175, 17] on img at bounding box center [185, 16] width 59 height 12
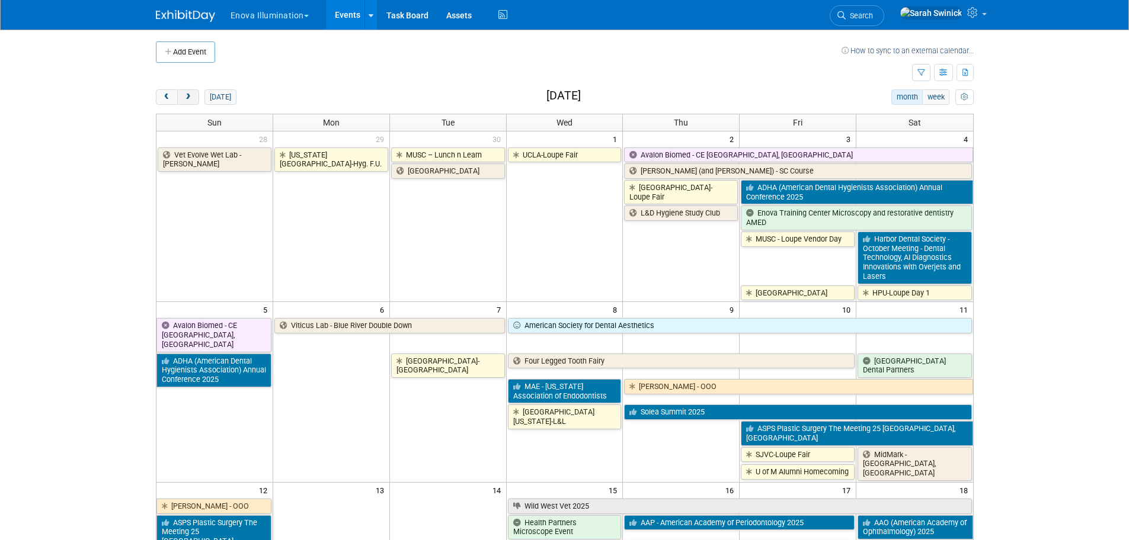
click at [188, 95] on span "next" at bounding box center [188, 98] width 9 height 8
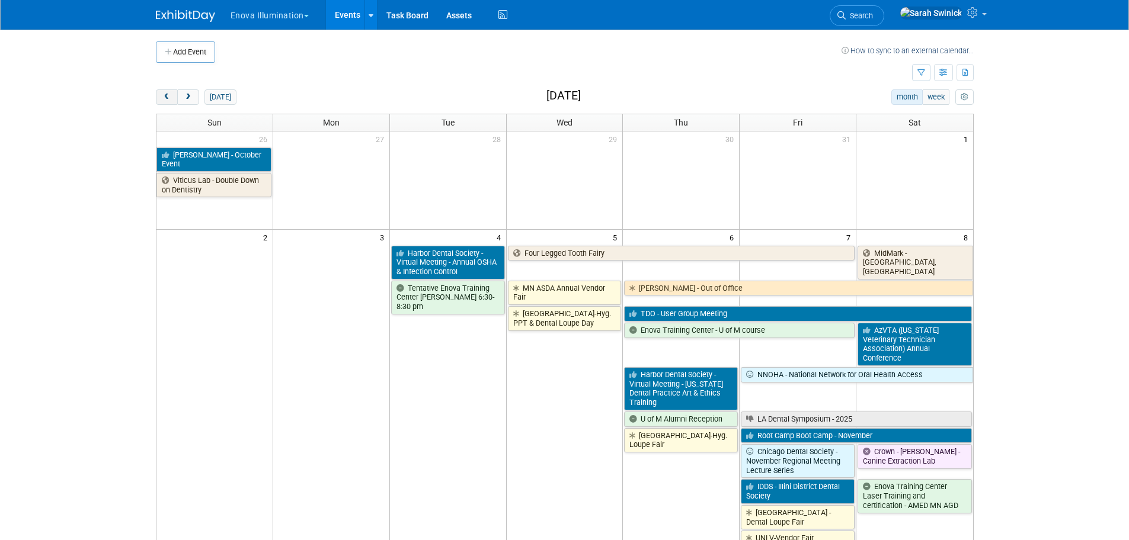
click at [163, 103] on button "prev" at bounding box center [167, 96] width 22 height 15
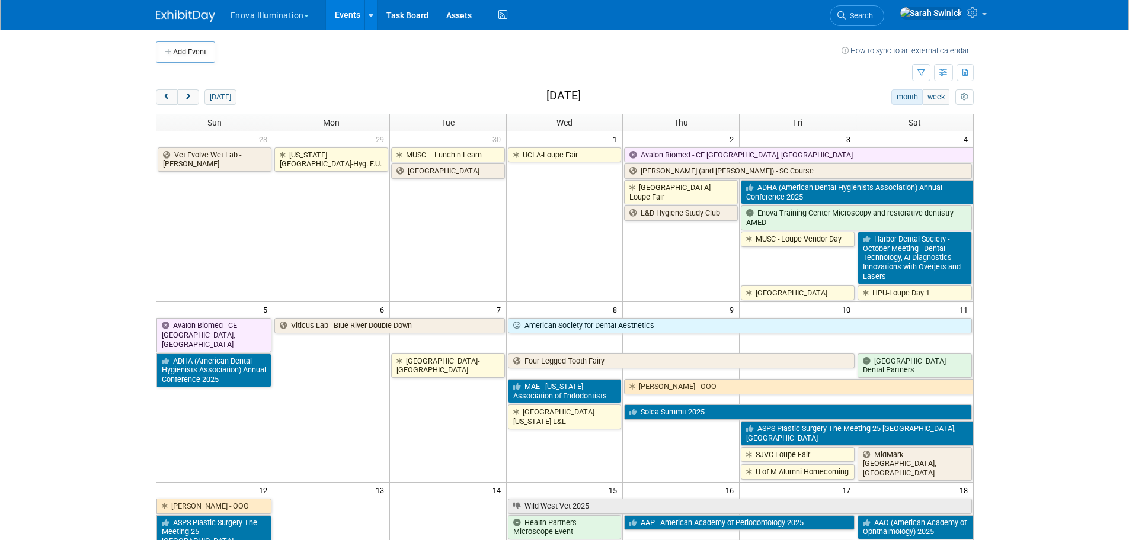
click at [164, 103] on button "prev" at bounding box center [167, 96] width 22 height 15
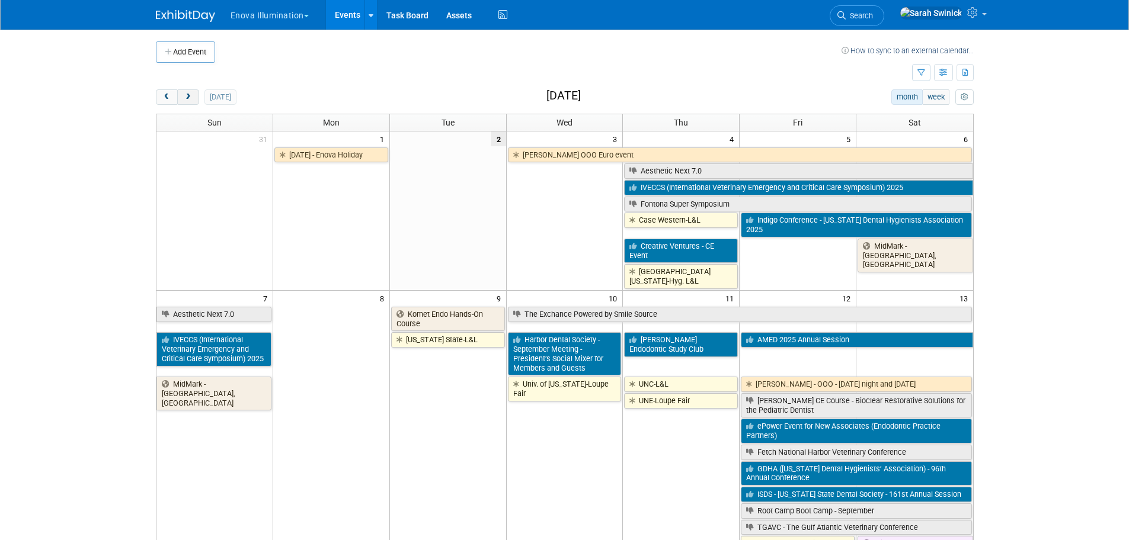
click at [187, 96] on span "next" at bounding box center [188, 98] width 9 height 8
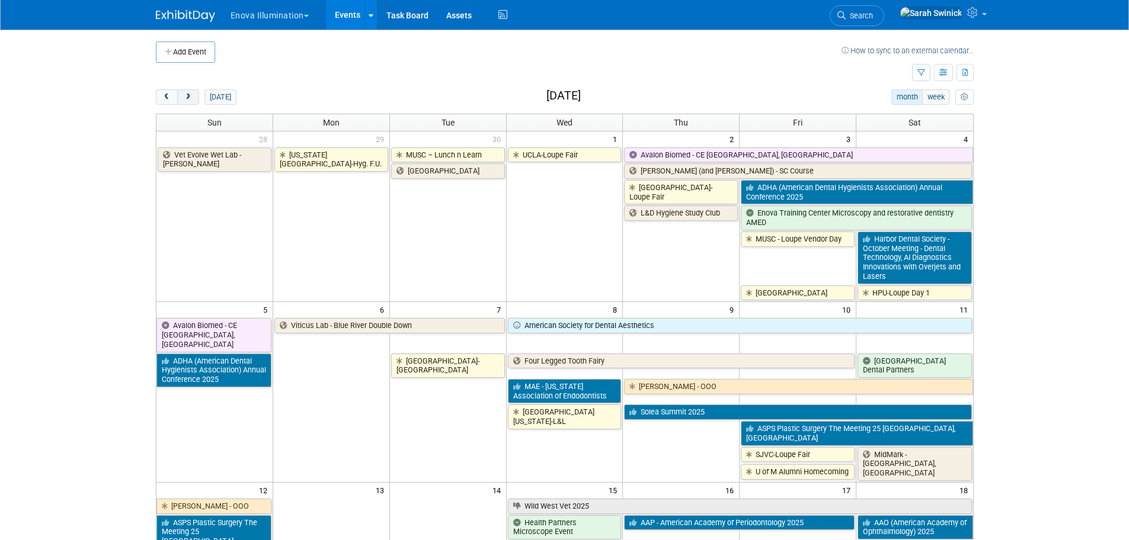
click at [190, 95] on span "next" at bounding box center [188, 98] width 9 height 8
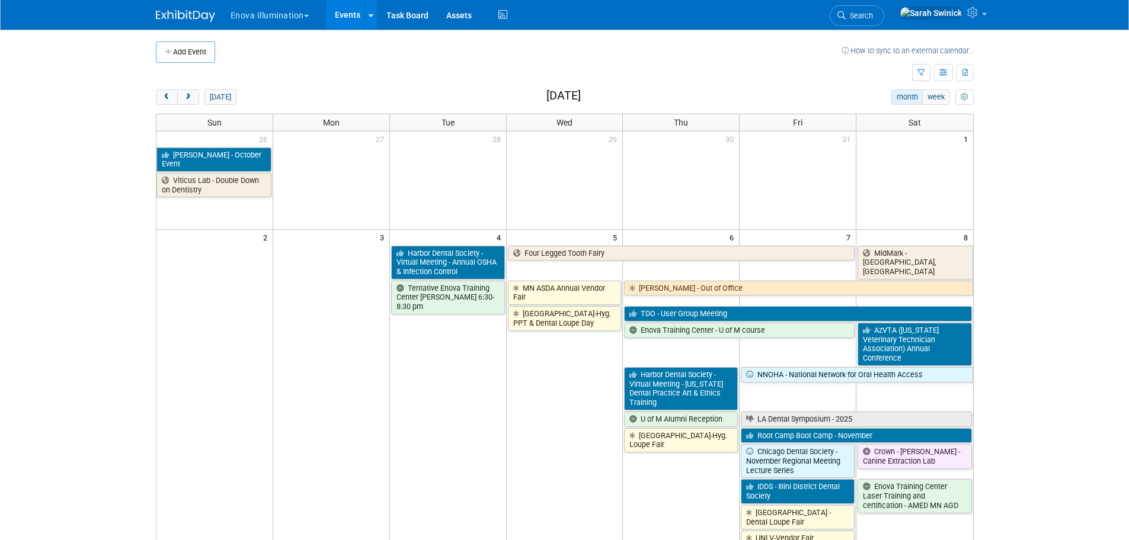
click at [197, 52] on button "Add Event" at bounding box center [185, 51] width 59 height 21
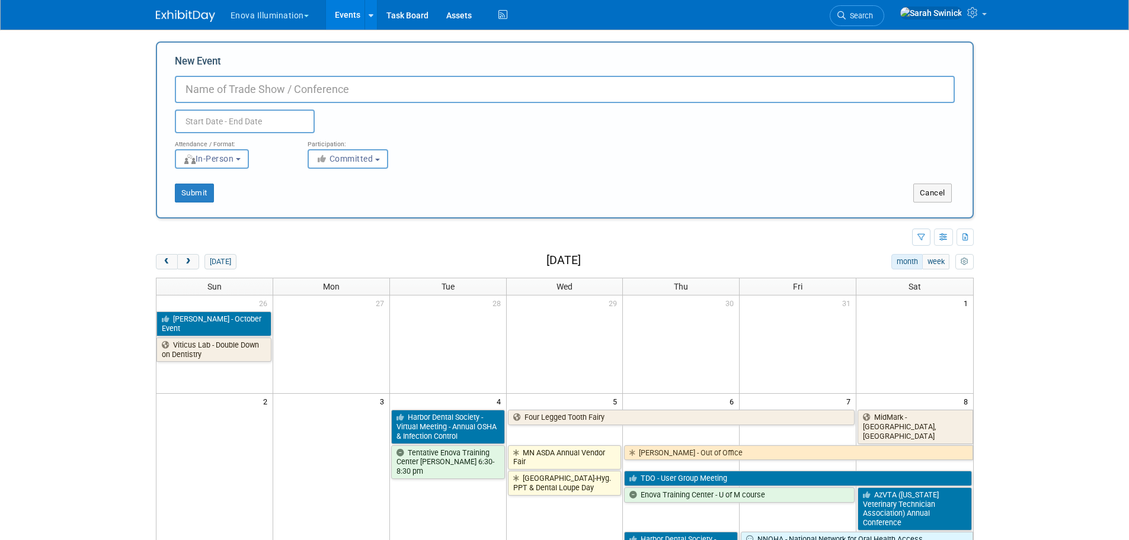
paste input "[GEOGRAPHIC_DATA][US_STATE]- Houston School of Dentistry"
drag, startPoint x: 296, startPoint y: 87, endPoint x: 431, endPoint y: 72, distance: 135.9
click at [431, 71] on div "New Event Univ of Texas- Houston School of Dentistry Duplicate Event Warning" at bounding box center [565, 94] width 780 height 79
click at [255, 89] on input "Univ of Texas- Houston Loupe Fair" at bounding box center [565, 89] width 780 height 27
click at [298, 89] on input "Univ of Texas-/Houston Loupe Fair" at bounding box center [565, 89] width 780 height 27
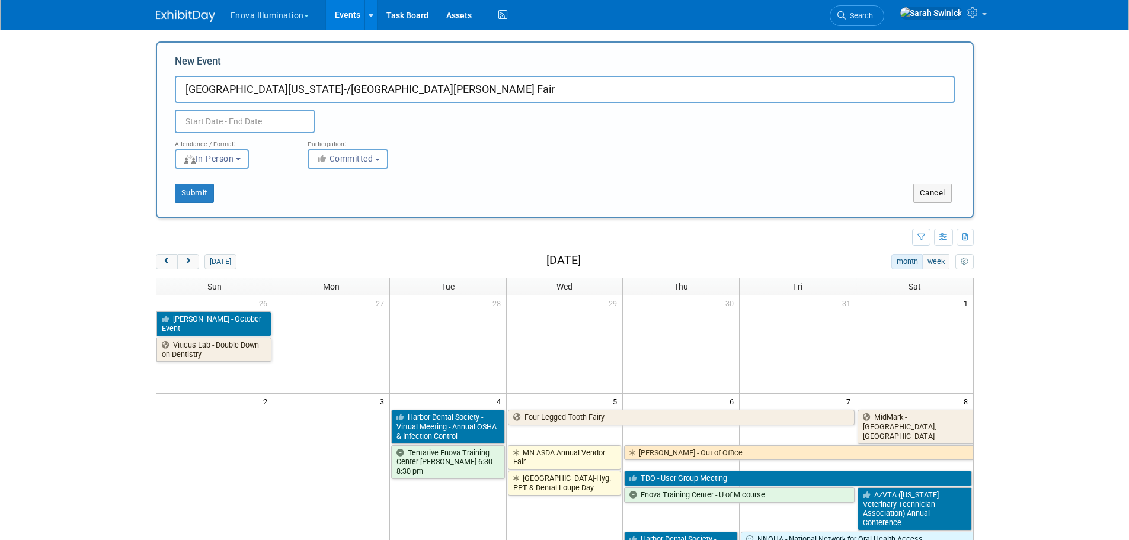
type input "[GEOGRAPHIC_DATA][US_STATE]-/[GEOGRAPHIC_DATA][PERSON_NAME] Fair"
click at [291, 126] on body "Enova Illumination Choose Workspace: enova Enova Illumination Enova Illuminatio…" at bounding box center [564, 270] width 1129 height 540
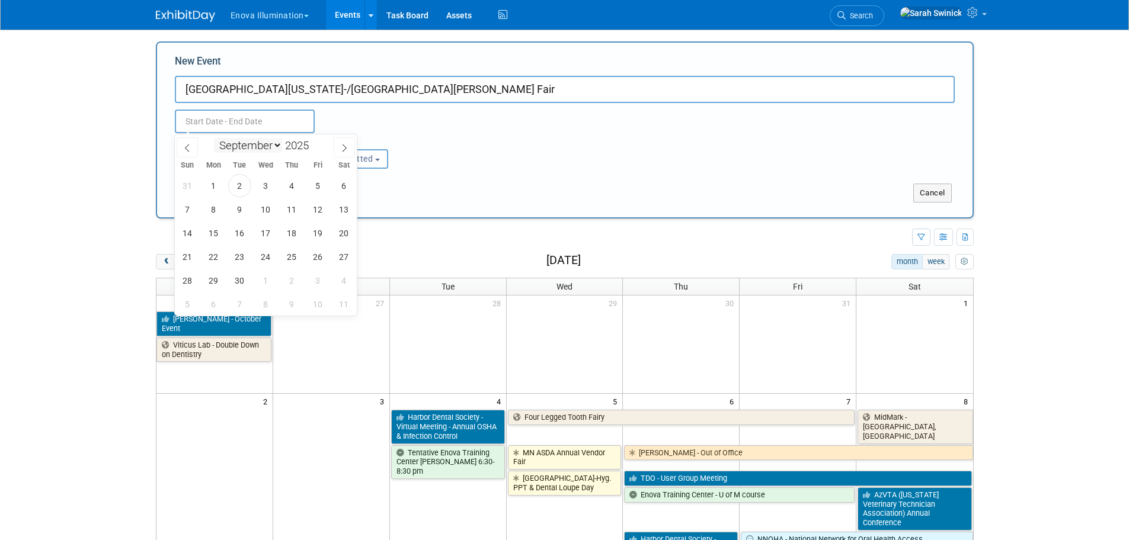
click at [277, 144] on select "January February March April May June July August September October November De…" at bounding box center [248, 145] width 68 height 15
select select "10"
click at [214, 138] on select "January February March April May June July August September October November De…" at bounding box center [248, 145] width 68 height 15
click at [244, 216] on span "4" at bounding box center [239, 209] width 23 height 23
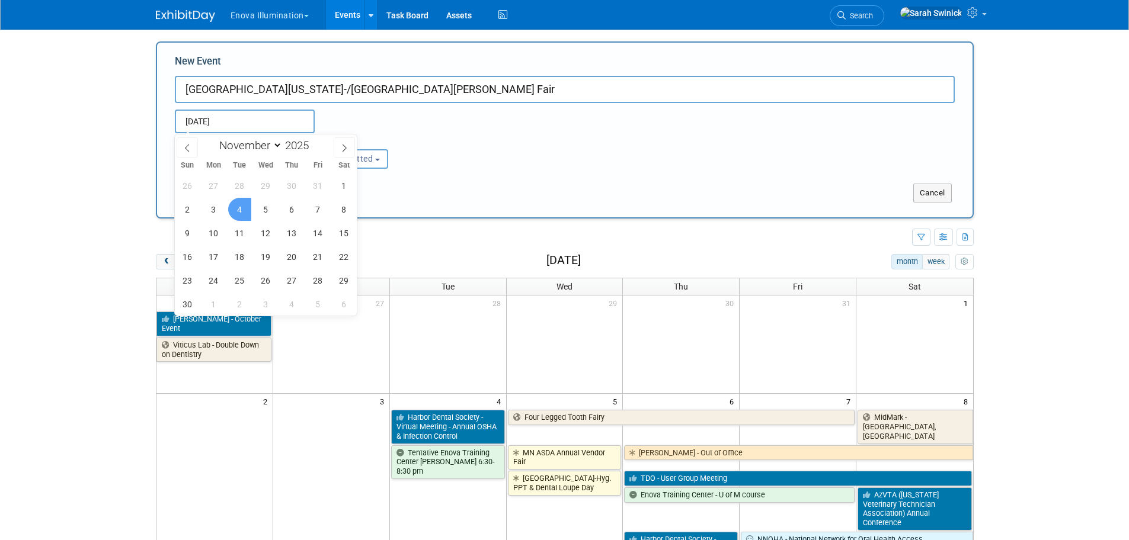
type input "[DATE] to [DATE]"
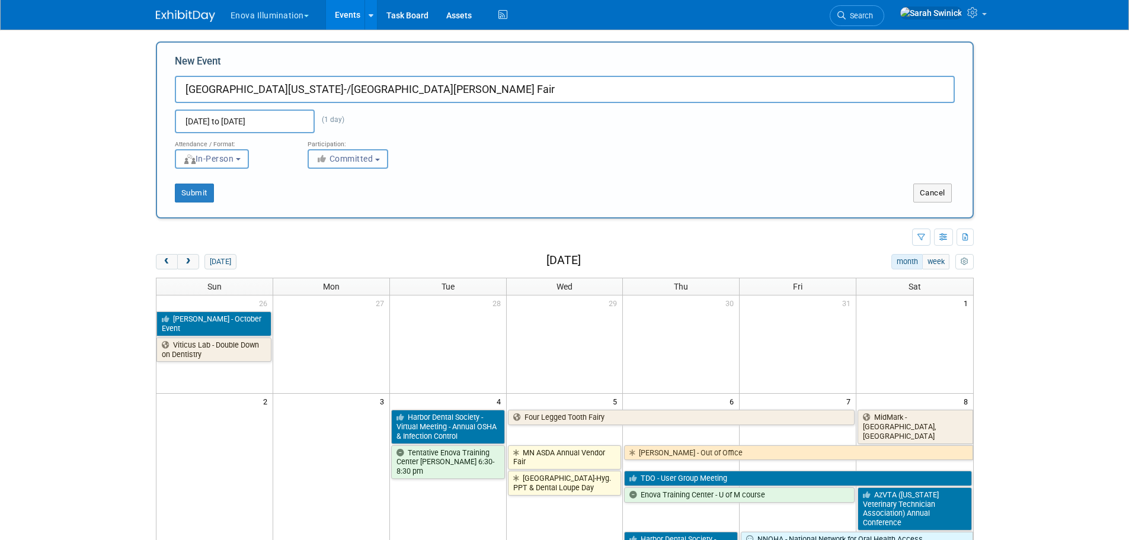
drag, startPoint x: 334, startPoint y: 158, endPoint x: 334, endPoint y: 166, distance: 7.7
click at [334, 160] on span "Committed" at bounding box center [344, 158] width 57 height 9
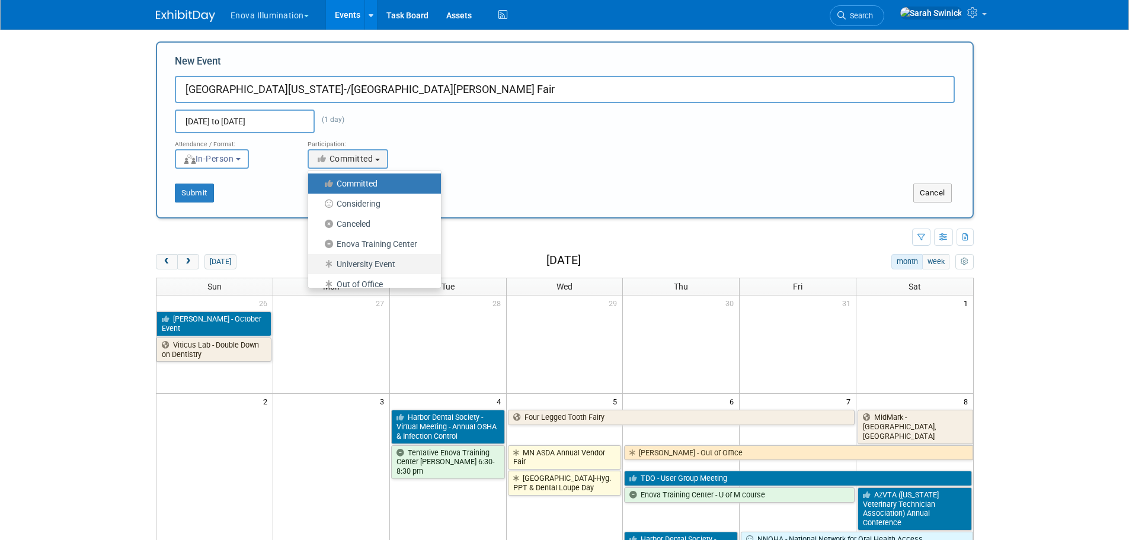
drag, startPoint x: 351, startPoint y: 258, endPoint x: 292, endPoint y: 236, distance: 63.0
click at [351, 259] on label "University Event" at bounding box center [371, 264] width 115 height 15
click at [319, 261] on input "University Event" at bounding box center [315, 265] width 8 height 8
select select "103"
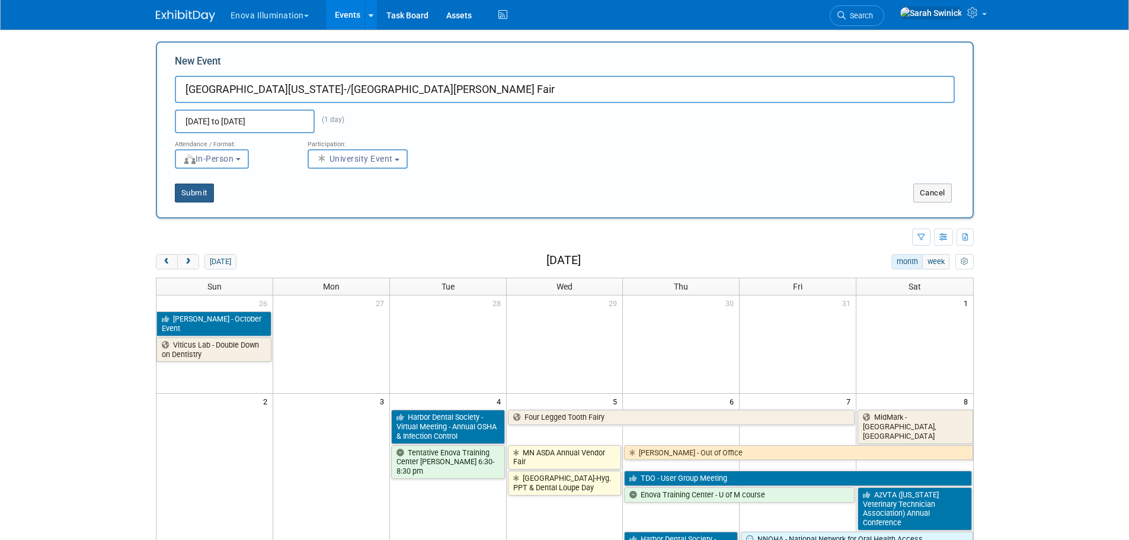
click at [209, 189] on button "Submit" at bounding box center [194, 193] width 39 height 19
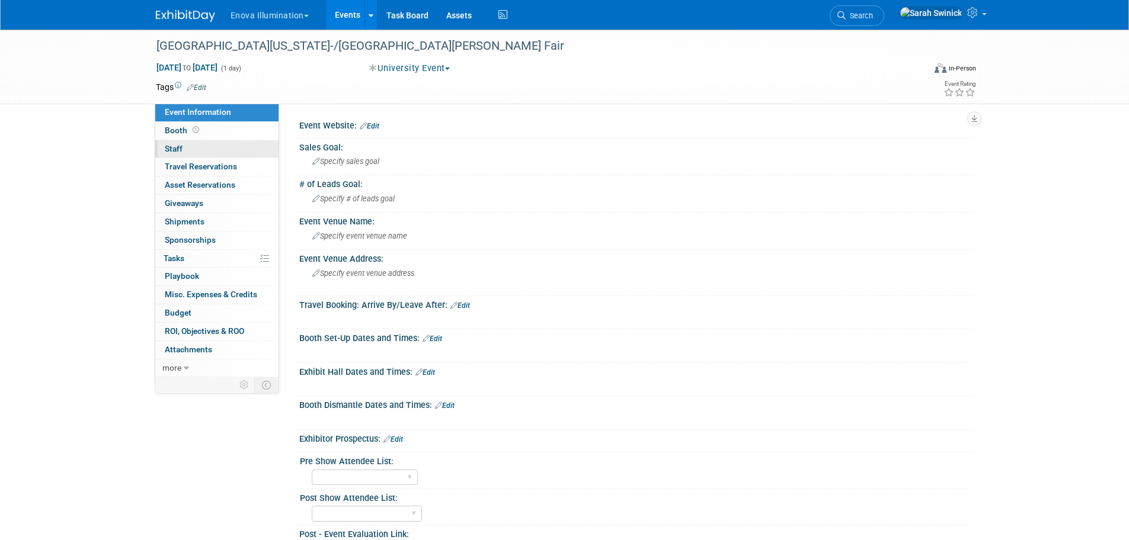
drag, startPoint x: 235, startPoint y: 148, endPoint x: 232, endPoint y: 155, distance: 7.9
click at [235, 149] on link "0 Staff 0" at bounding box center [216, 149] width 123 height 18
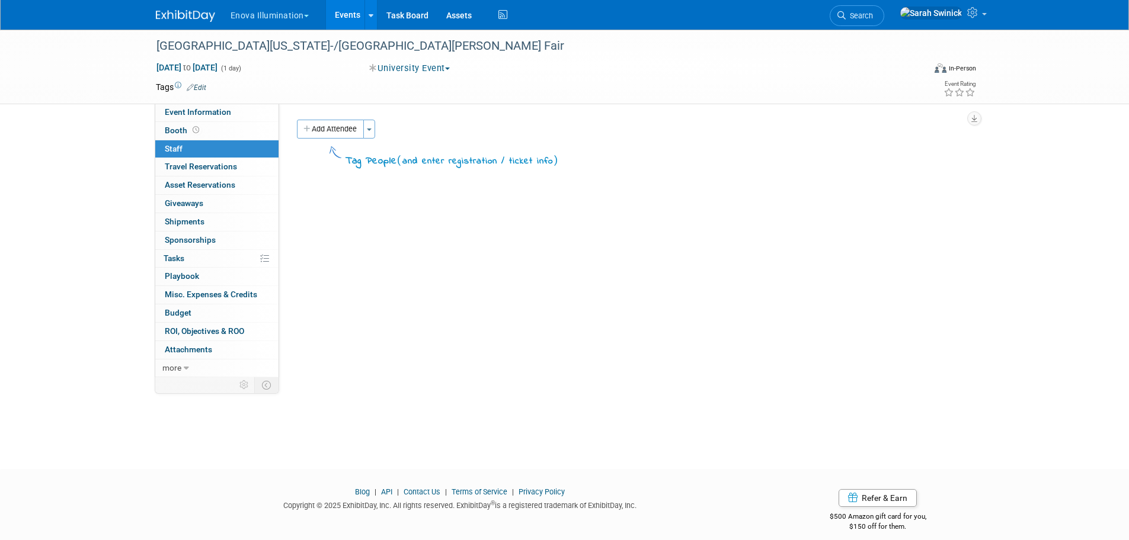
click at [319, 130] on button "Add Attendee" at bounding box center [330, 129] width 67 height 19
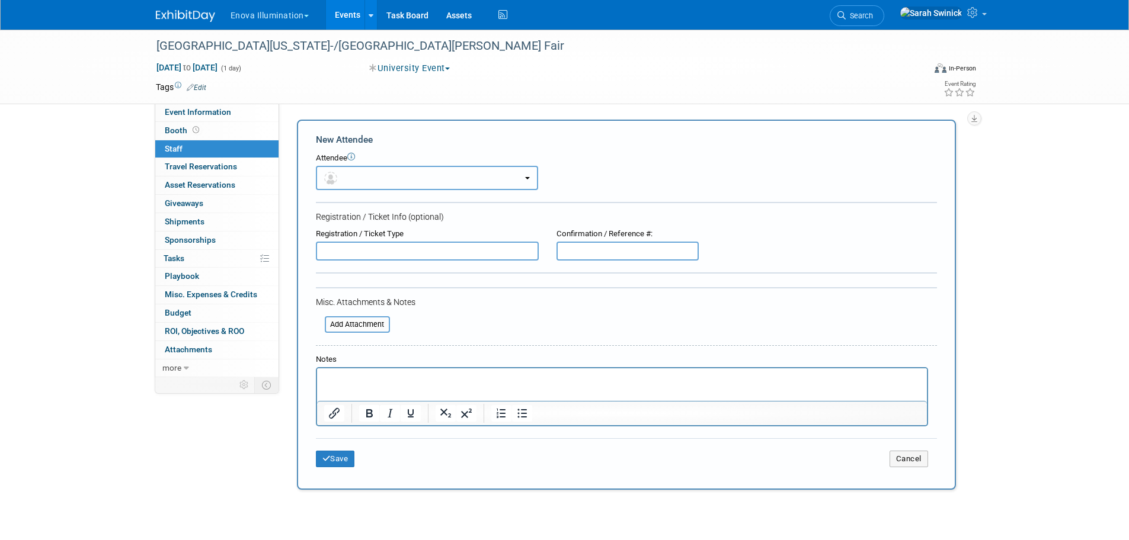
click at [368, 187] on button "button" at bounding box center [427, 178] width 222 height 24
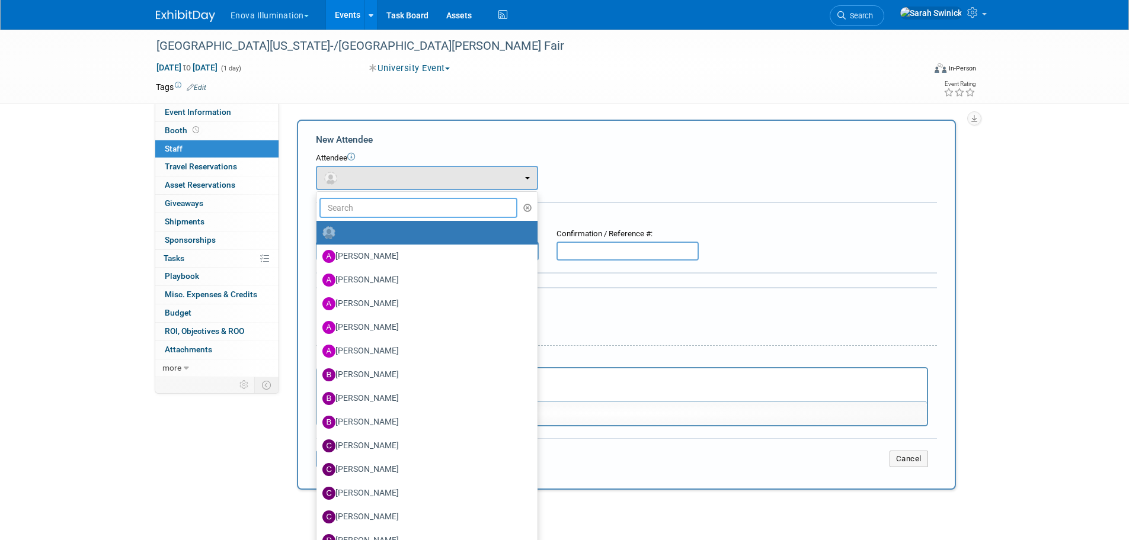
click at [367, 201] on input "text" at bounding box center [418, 208] width 198 height 20
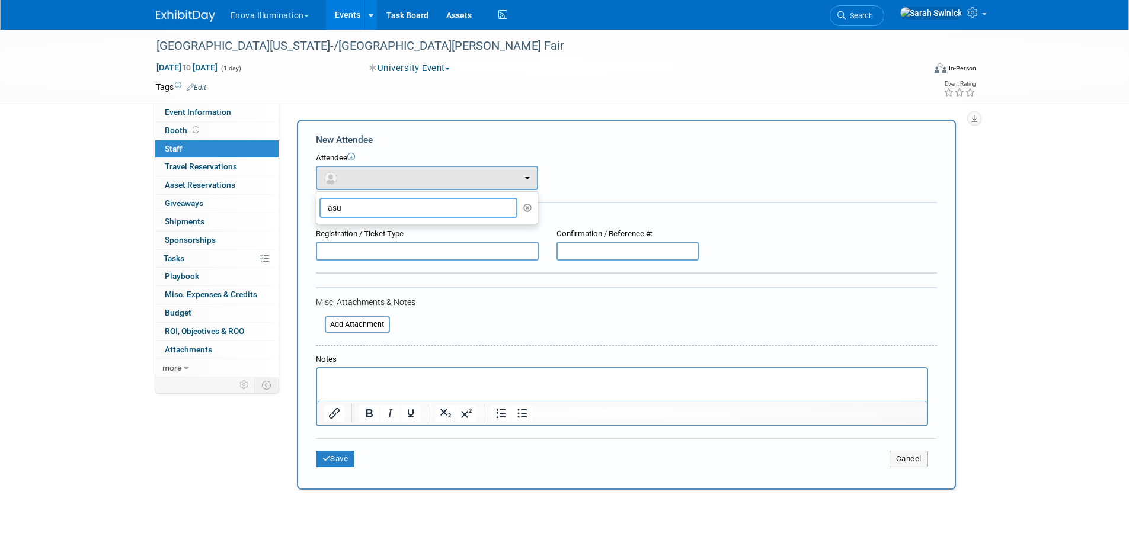
click at [371, 210] on input "asu" at bounding box center [418, 208] width 198 height 20
type input "aust"
drag, startPoint x: 375, startPoint y: 232, endPoint x: 392, endPoint y: 328, distance: 98.1
click at [378, 235] on label "Austin Merritt" at bounding box center [423, 232] width 203 height 19
click at [353, 241] on label "Austin Merritt" at bounding box center [423, 232] width 203 height 19
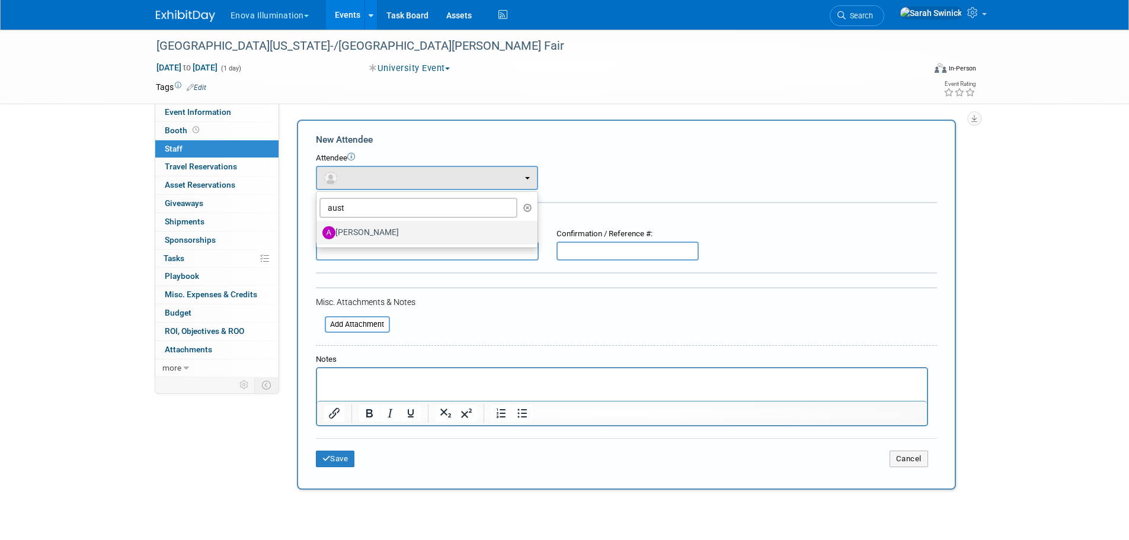
click at [357, 238] on label "[PERSON_NAME]" at bounding box center [423, 232] width 203 height 19
click at [318, 235] on input "[PERSON_NAME]" at bounding box center [314, 232] width 8 height 8
select select "41215ed2-db77-46e3-9030-64dc967829e3"
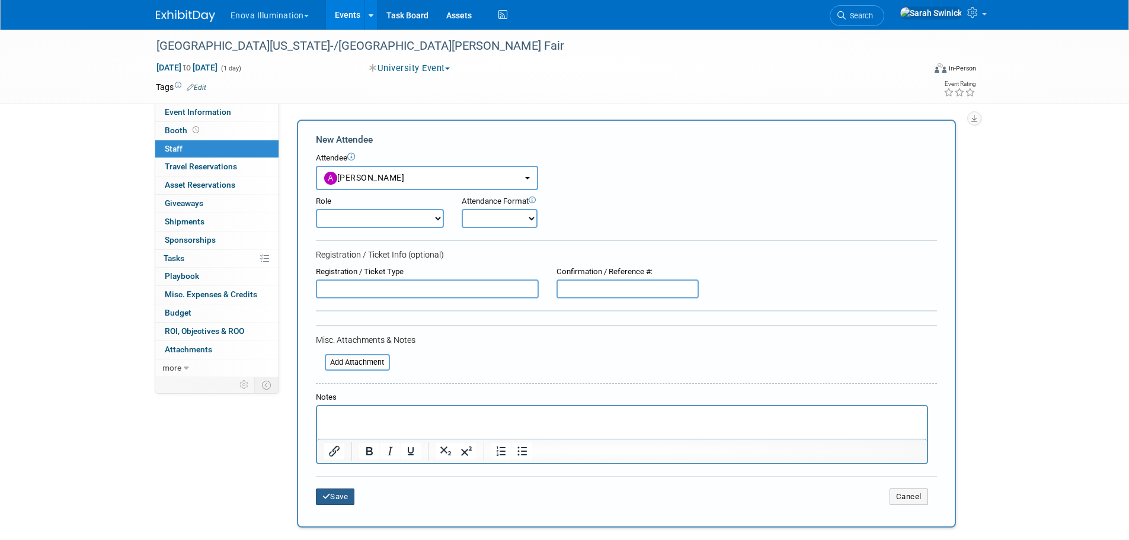
click at [338, 501] on button "Save" at bounding box center [335, 497] width 39 height 17
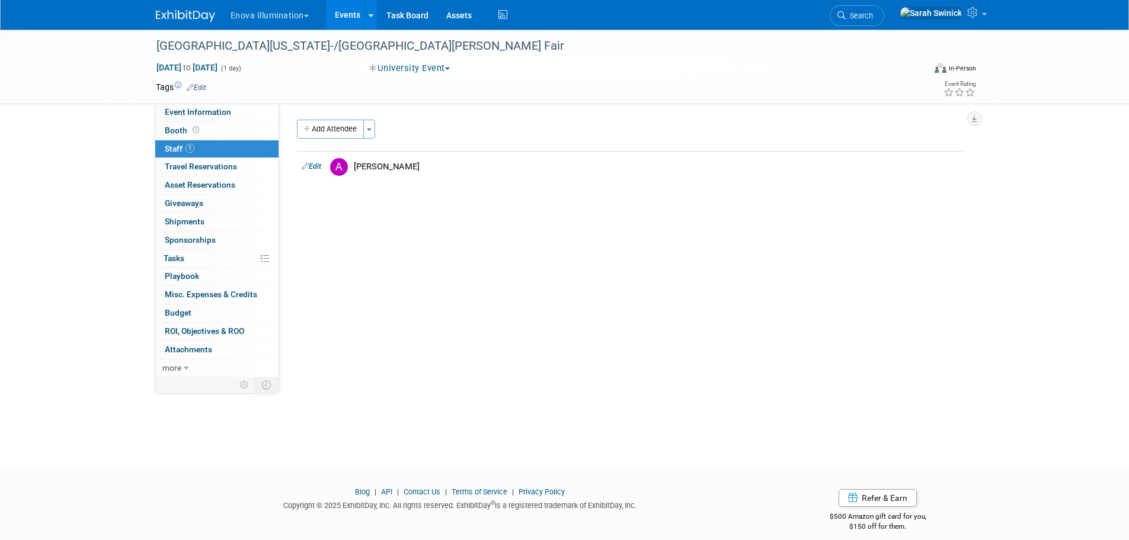
click at [193, 17] on img at bounding box center [185, 16] width 59 height 12
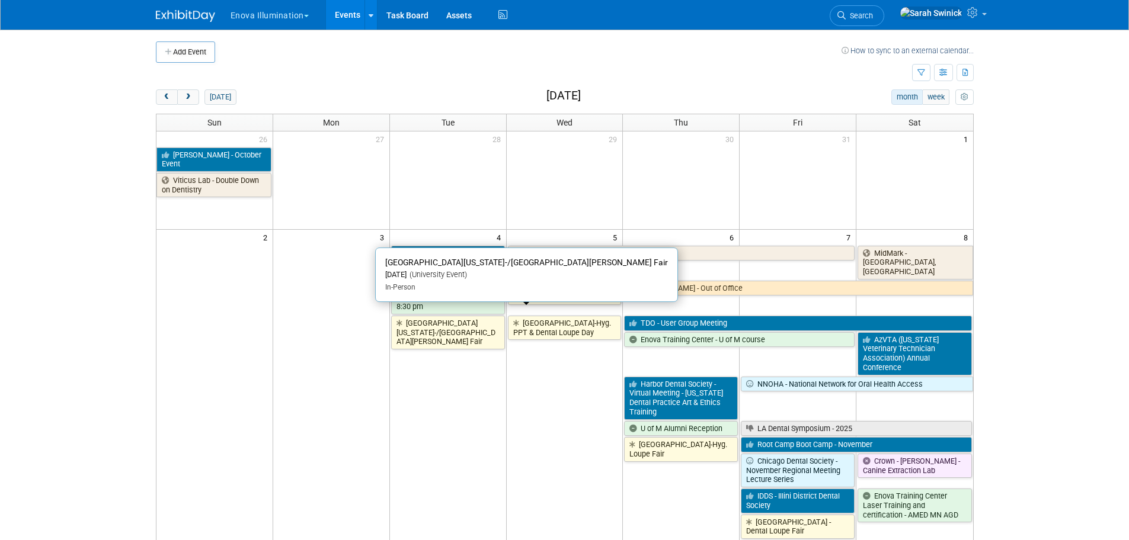
click at [451, 326] on link "[GEOGRAPHIC_DATA][US_STATE]-/[GEOGRAPHIC_DATA][PERSON_NAME] Fair" at bounding box center [448, 333] width 114 height 34
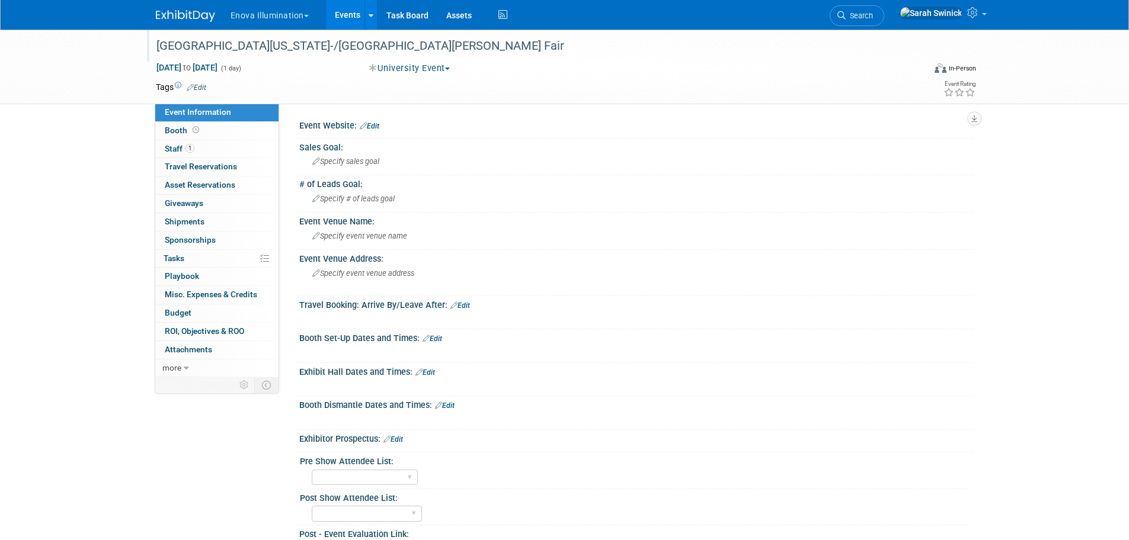
click at [236, 37] on div "Univ of Texas-/Houston-Loupe Fair" at bounding box center [529, 46] width 754 height 21
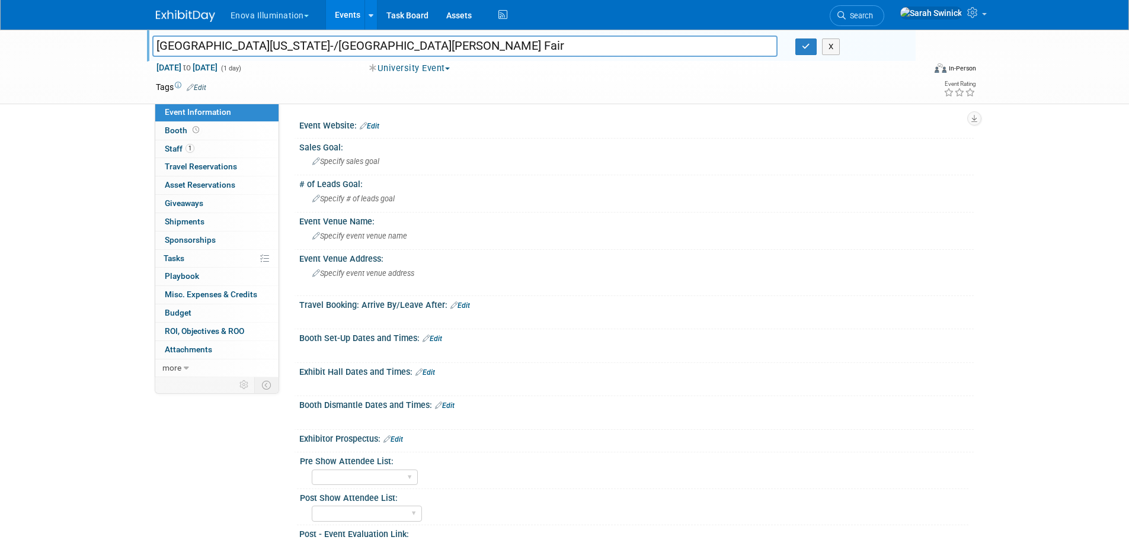
click at [229, 44] on input "Univ of Texas-/Houston-Loupe Fair" at bounding box center [465, 46] width 626 height 21
type input "[GEOGRAPHIC_DATA][US_STATE]/[GEOGRAPHIC_DATA][PERSON_NAME] Fair"
click at [799, 43] on button "button" at bounding box center [805, 47] width 21 height 17
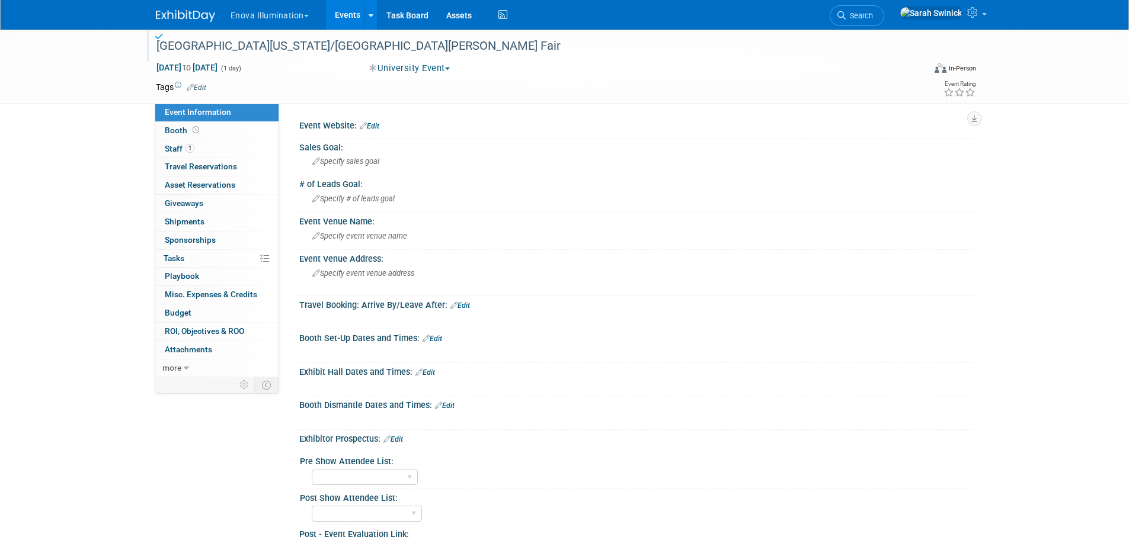
click at [191, 8] on link at bounding box center [192, 9] width 73 height 9
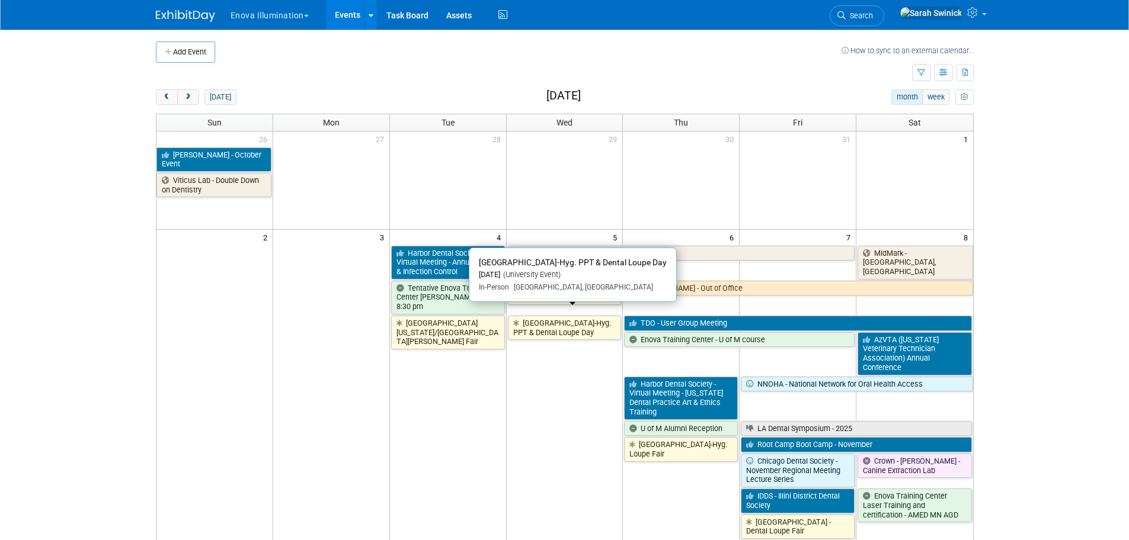
click at [556, 316] on link "[GEOGRAPHIC_DATA]-Hyg. PPT & Dental Loupe Day" at bounding box center [565, 328] width 114 height 24
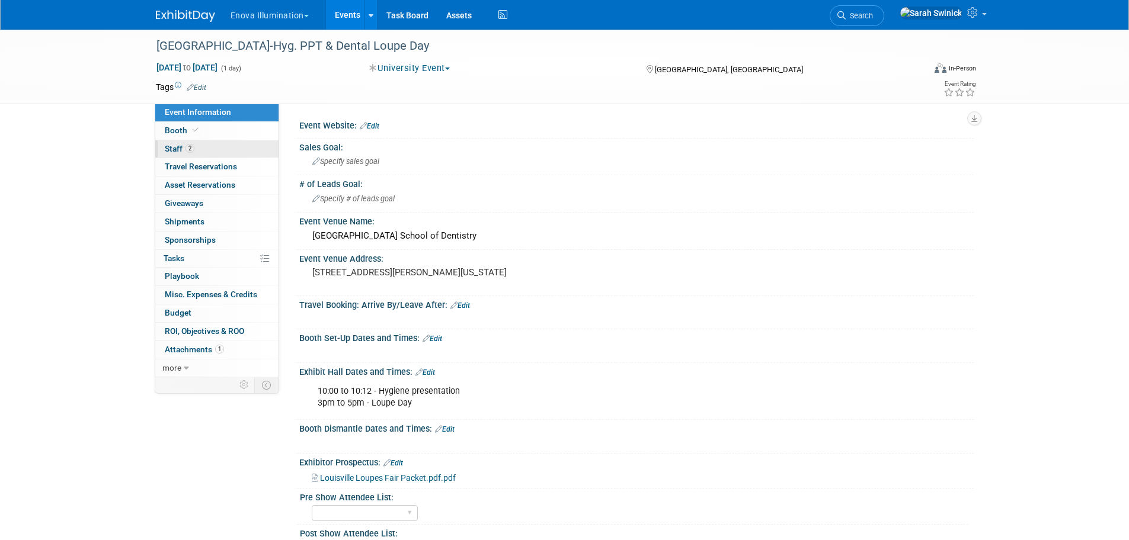
click at [273, 152] on link "2 Staff 2" at bounding box center [216, 149] width 123 height 18
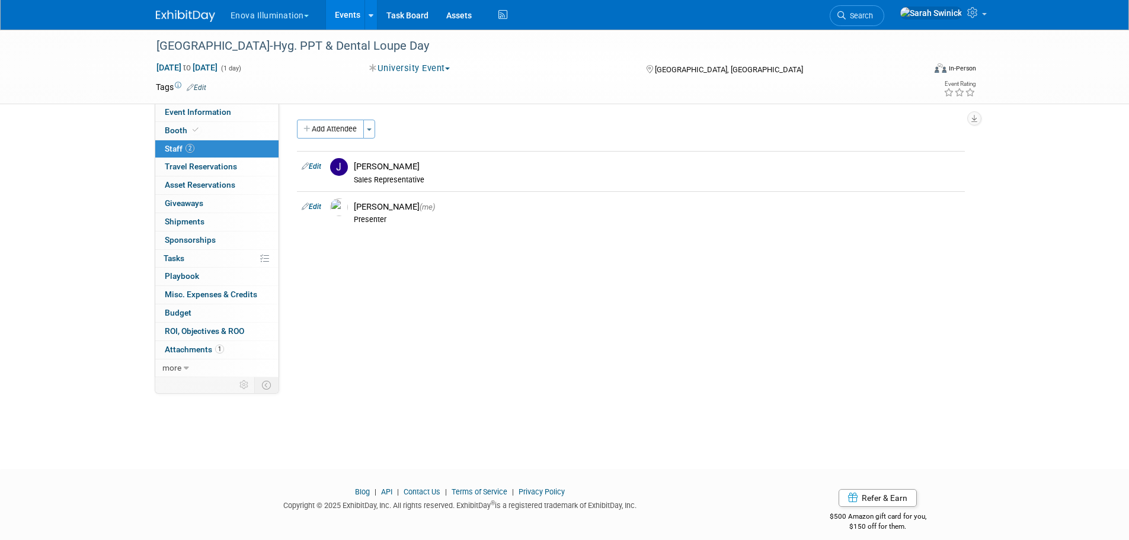
click at [205, 17] on img at bounding box center [185, 16] width 59 height 12
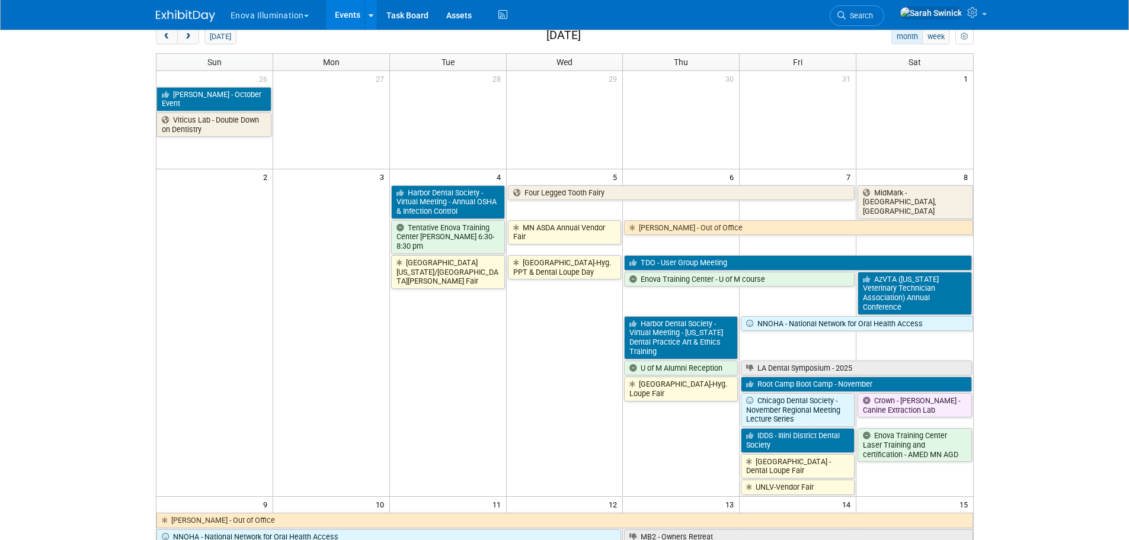
scroll to position [119, 0]
